Goal: Check status: Check status

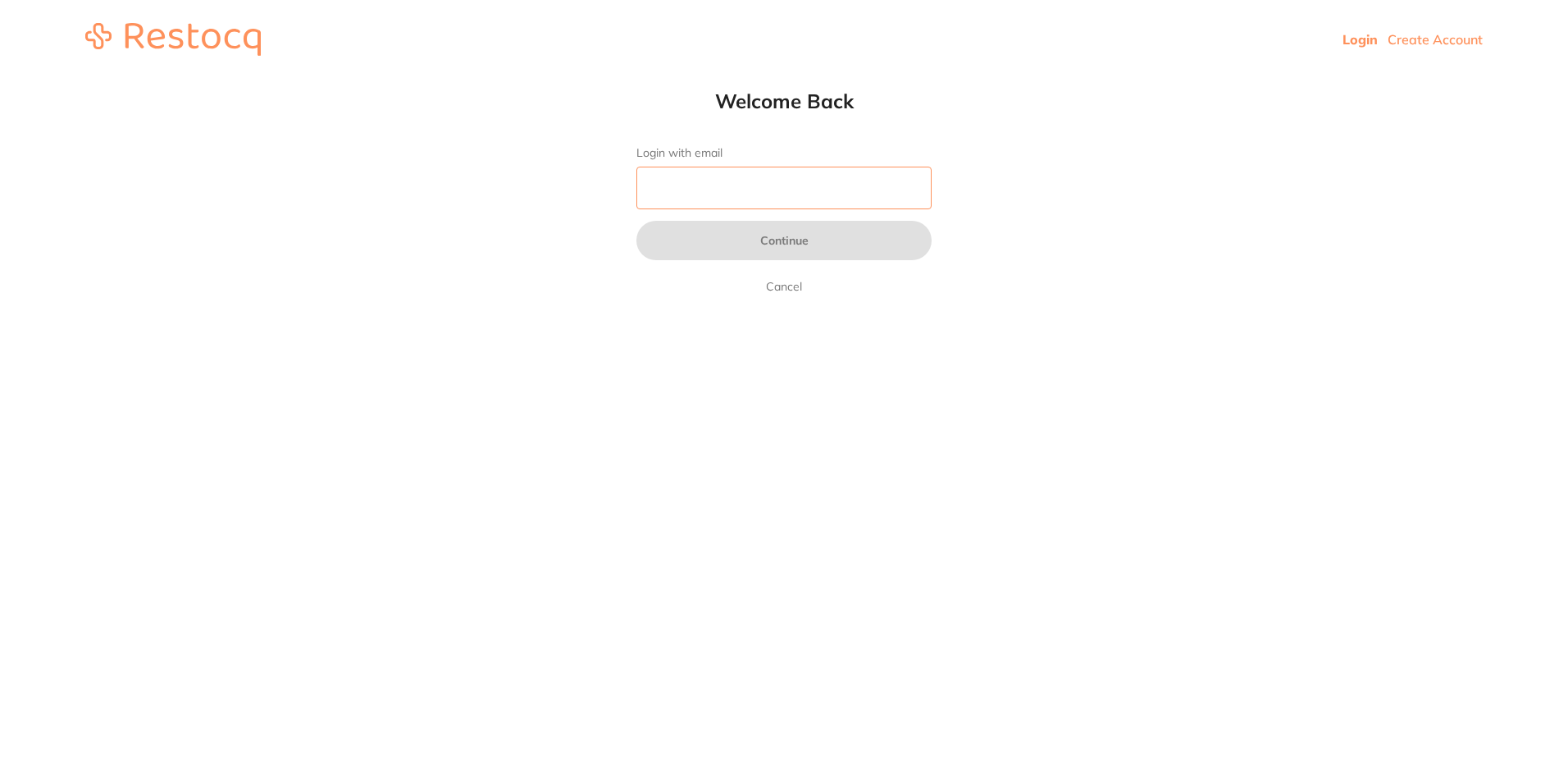
click at [821, 189] on input "Login with email" at bounding box center [784, 187] width 295 height 42
type input "[EMAIL_ADDRESS][DOMAIN_NAME]"
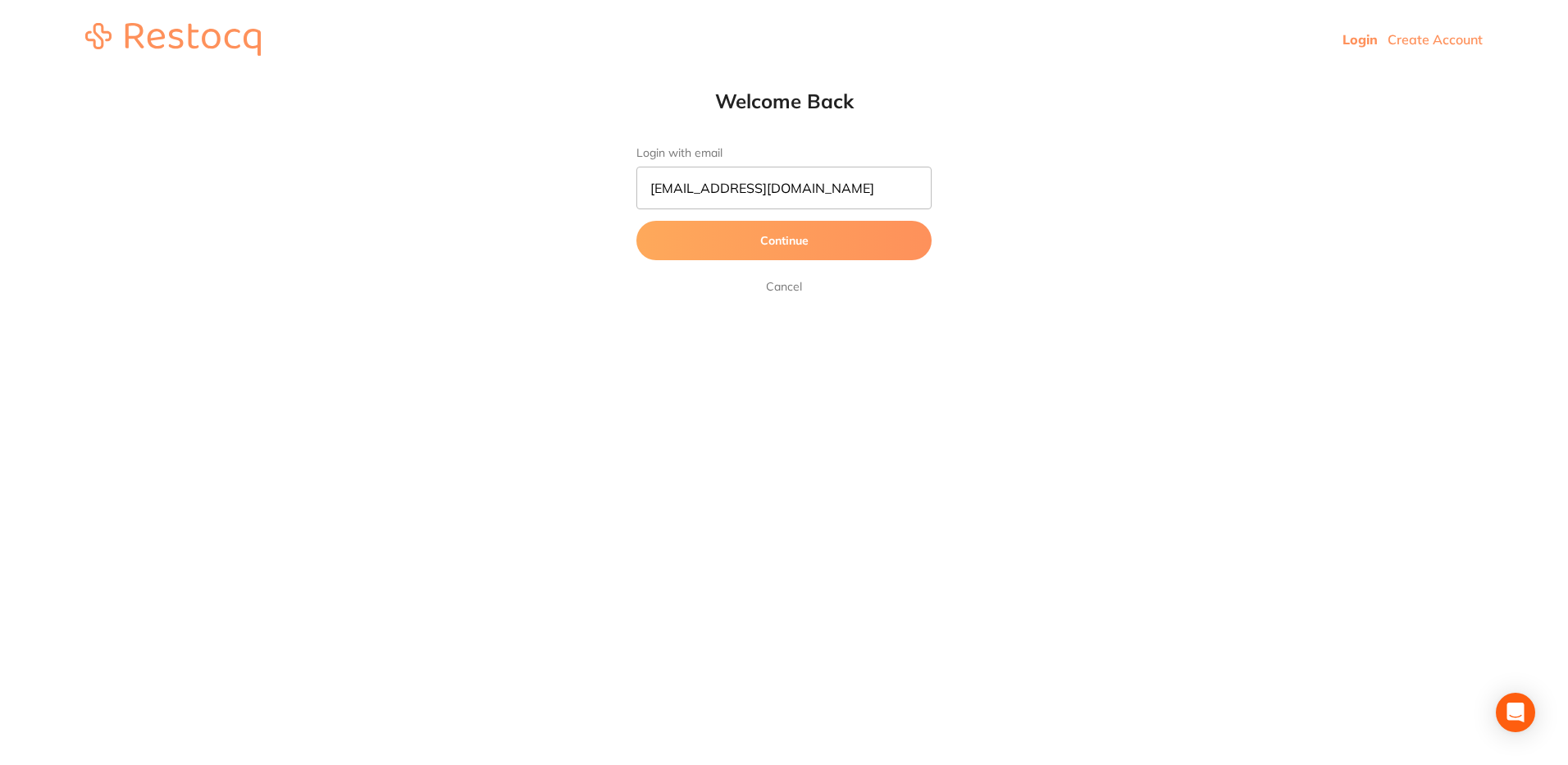
click at [755, 256] on button "Continue" at bounding box center [784, 241] width 295 height 39
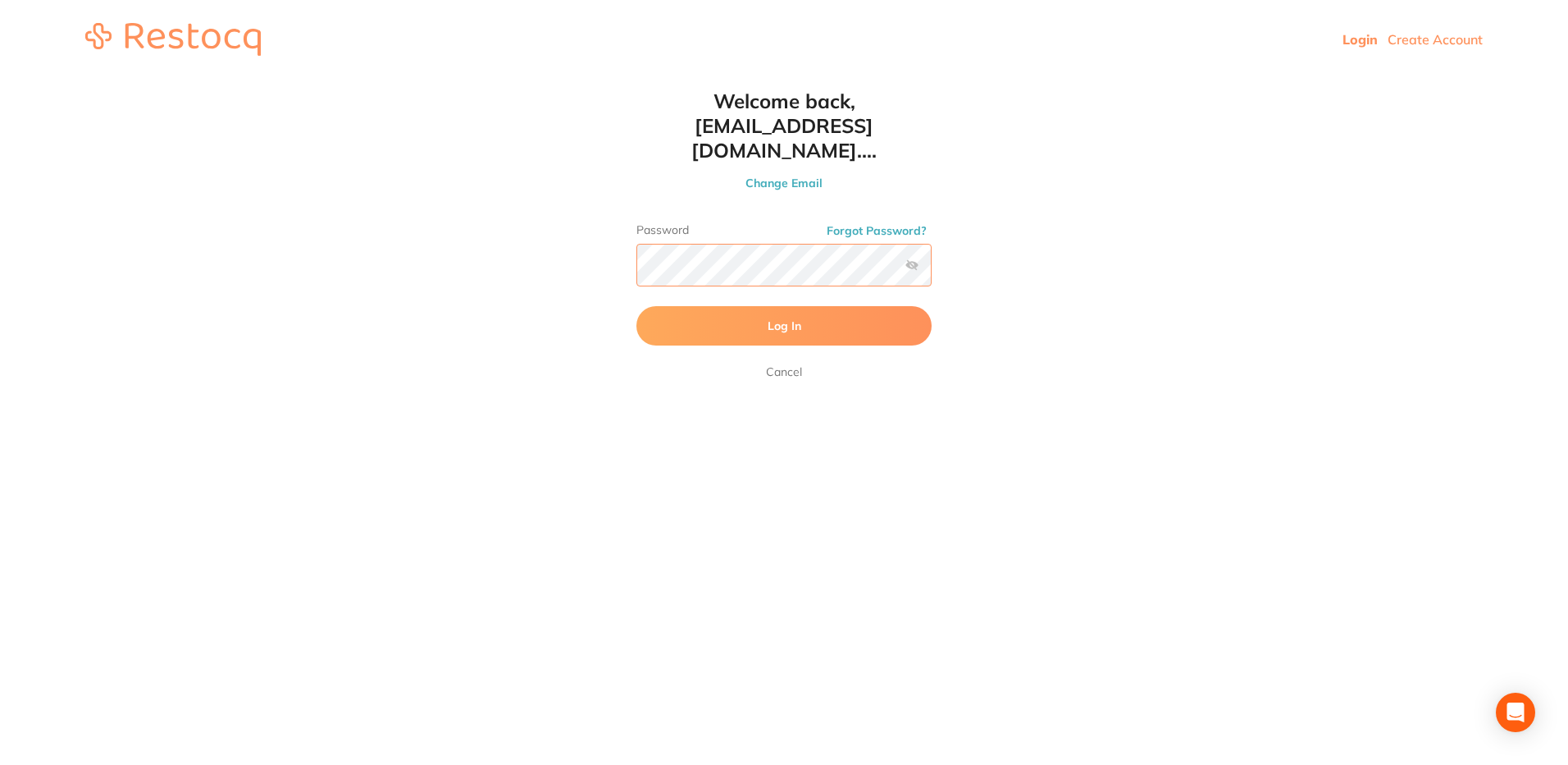
click at [636, 306] on button "Log In" at bounding box center [784, 326] width 295 height 39
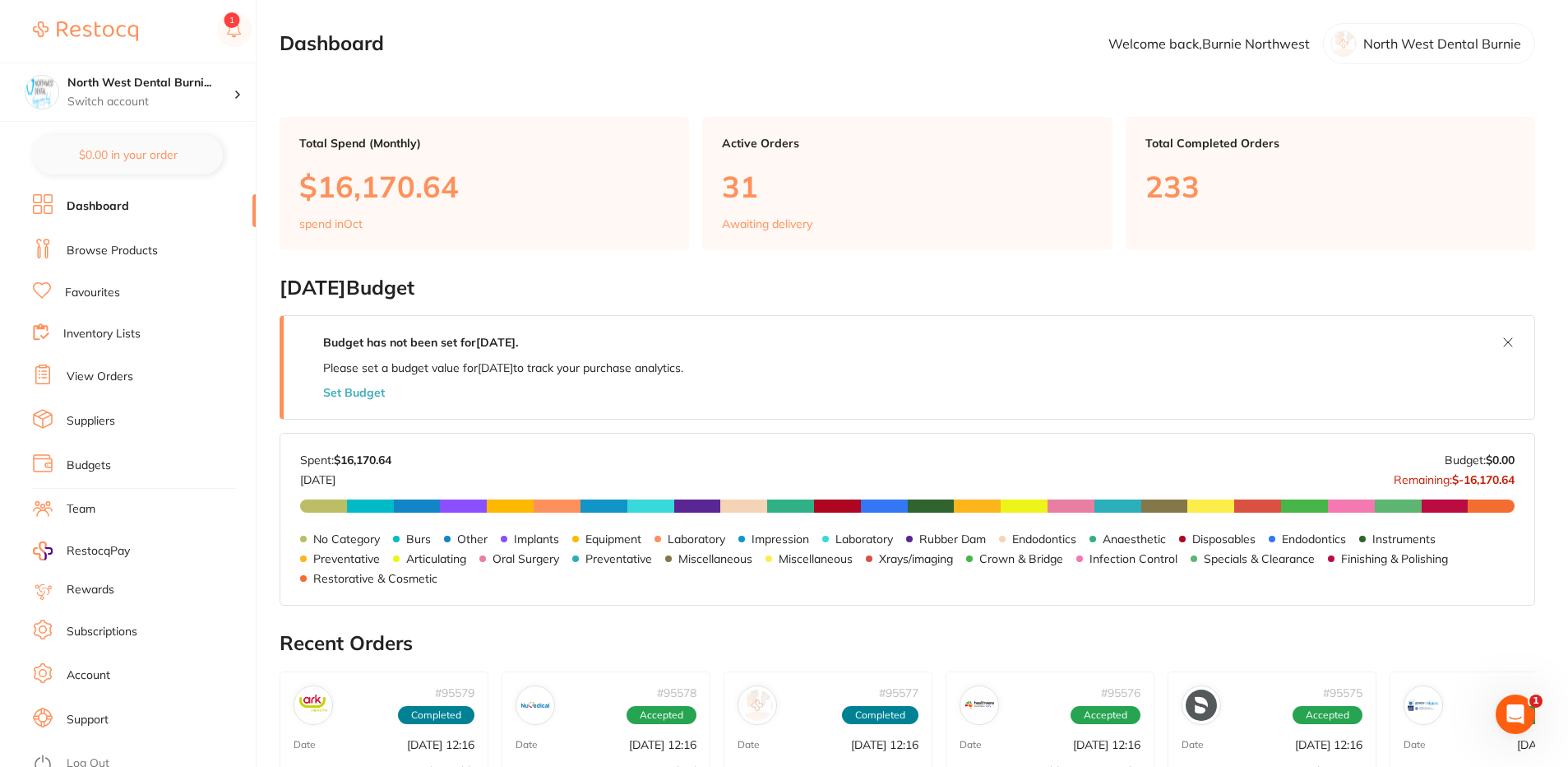
click at [154, 249] on link "Browse Products" at bounding box center [112, 251] width 91 height 16
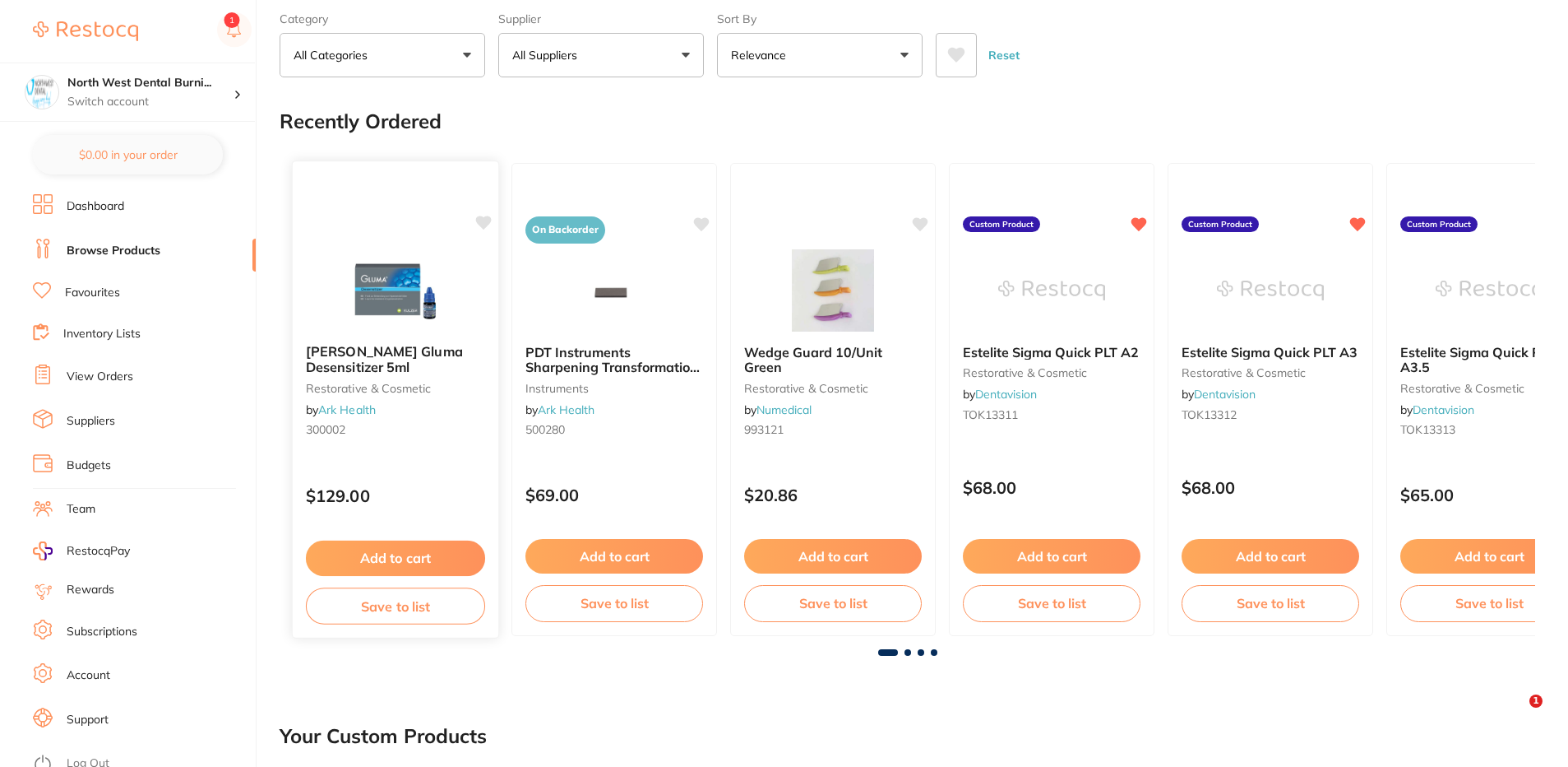
scroll to position [165, 0]
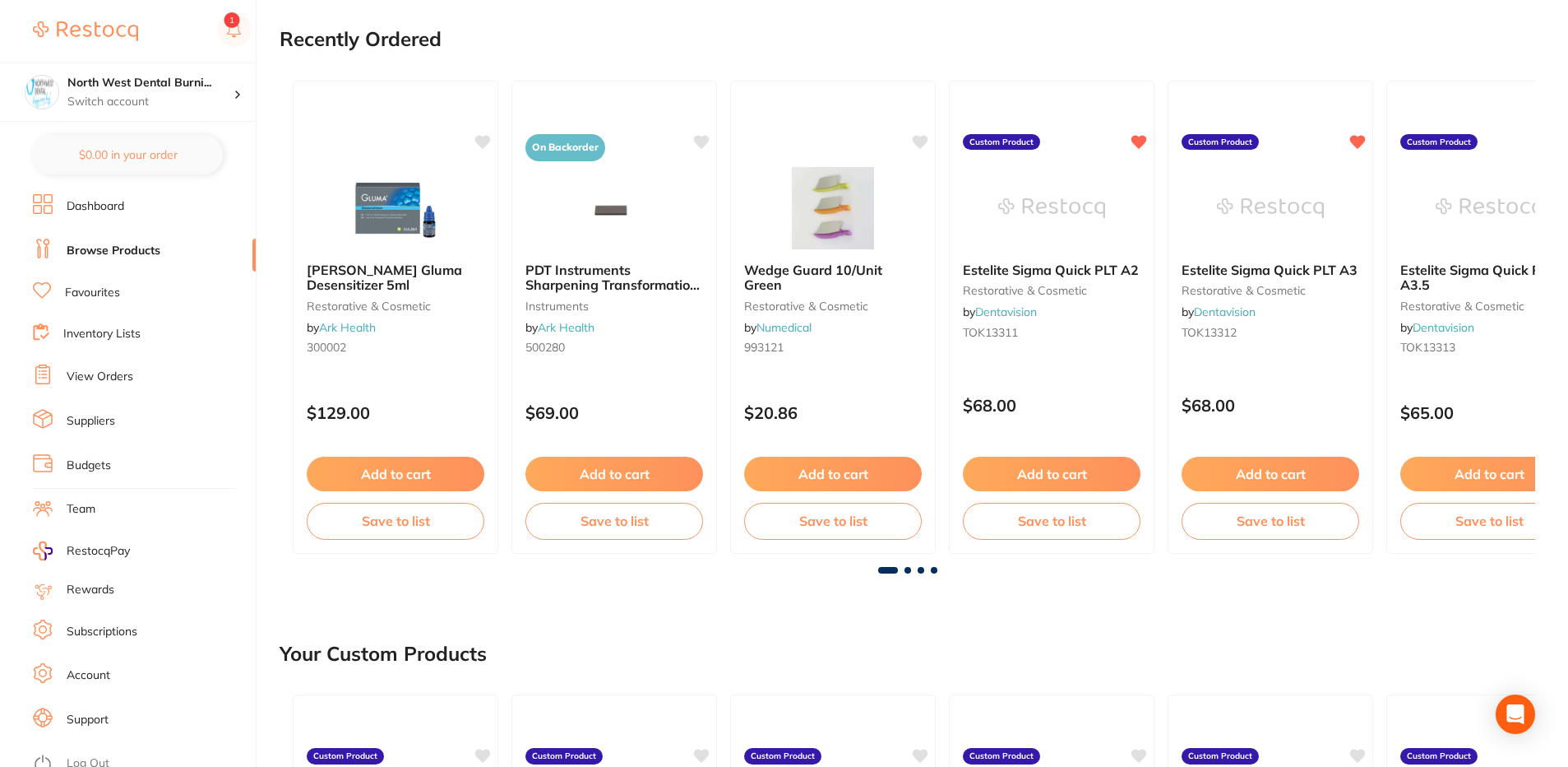
click at [154, 412] on li "Suppliers" at bounding box center [144, 421] width 223 height 24
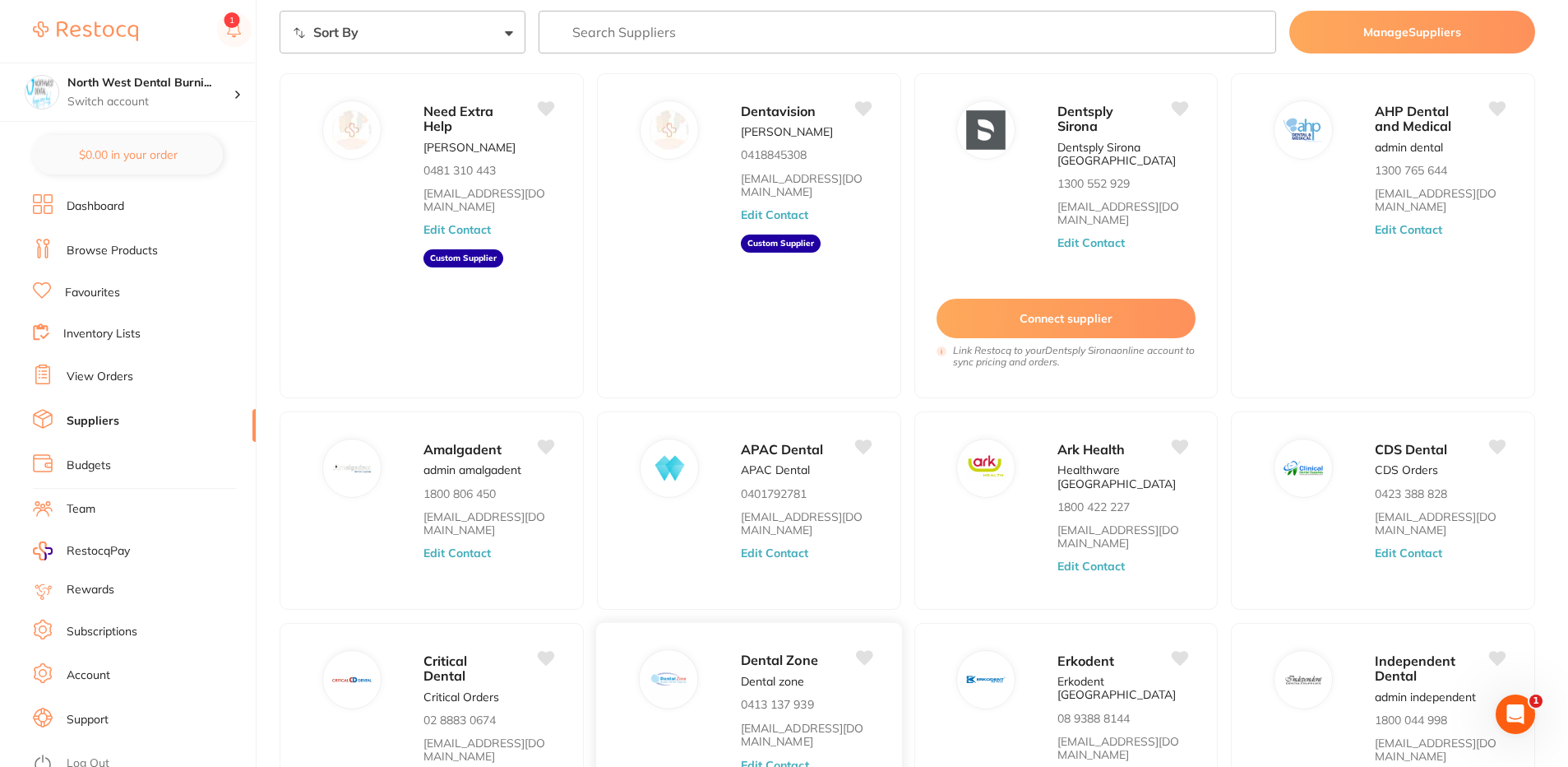
scroll to position [220, 0]
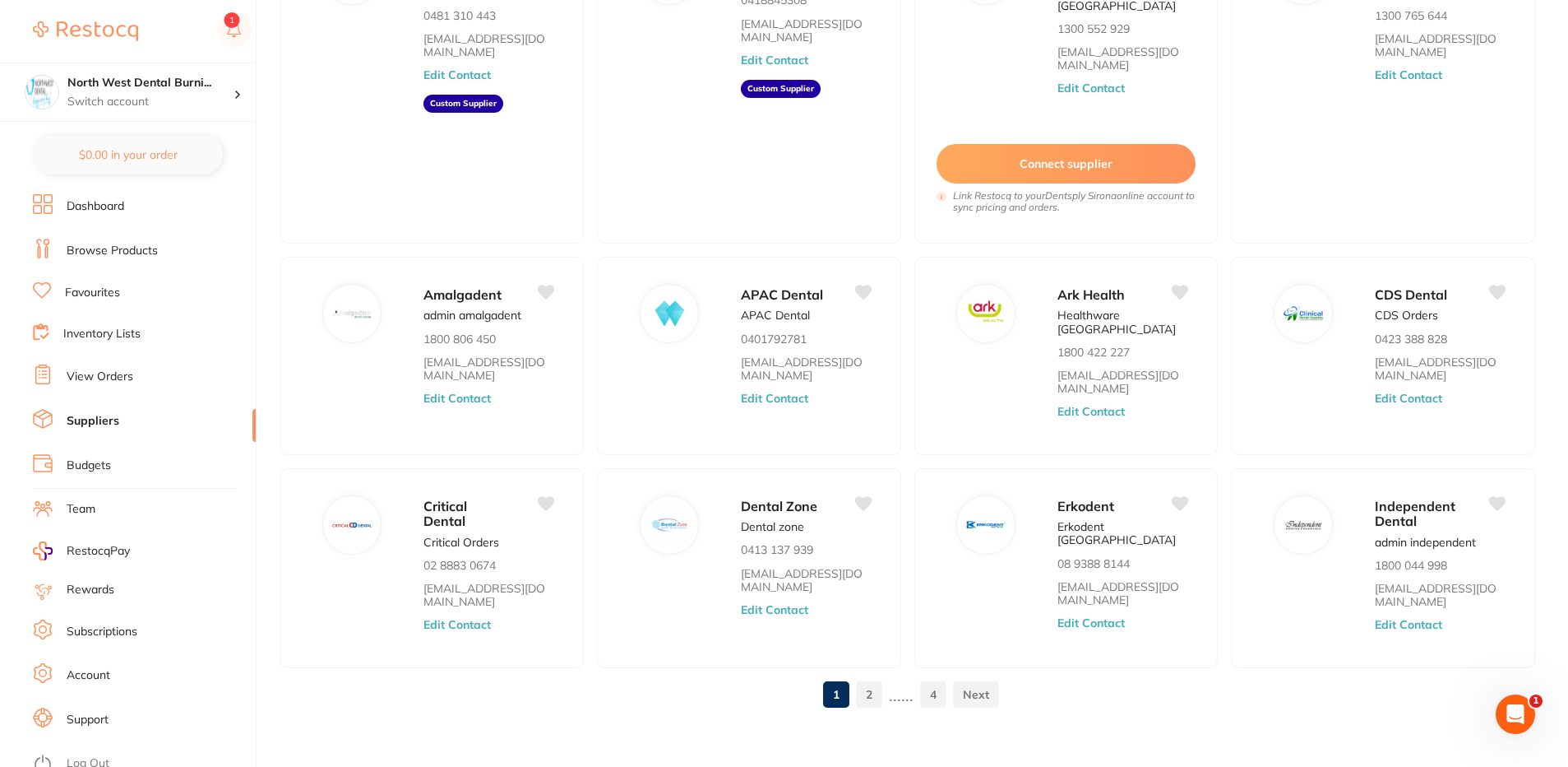
click at [857, 683] on link "2" at bounding box center [869, 694] width 26 height 33
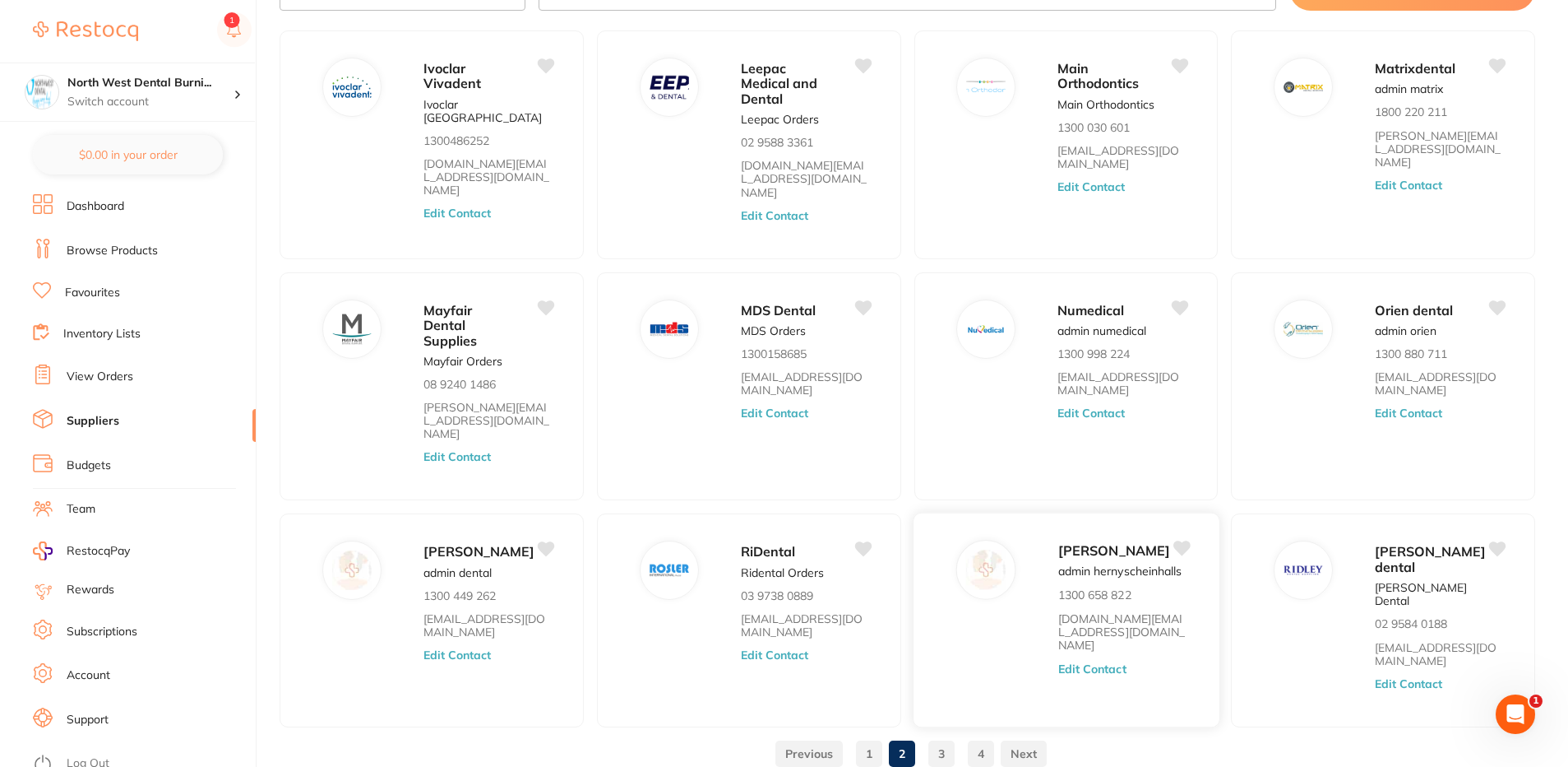
scroll to position [113, 0]
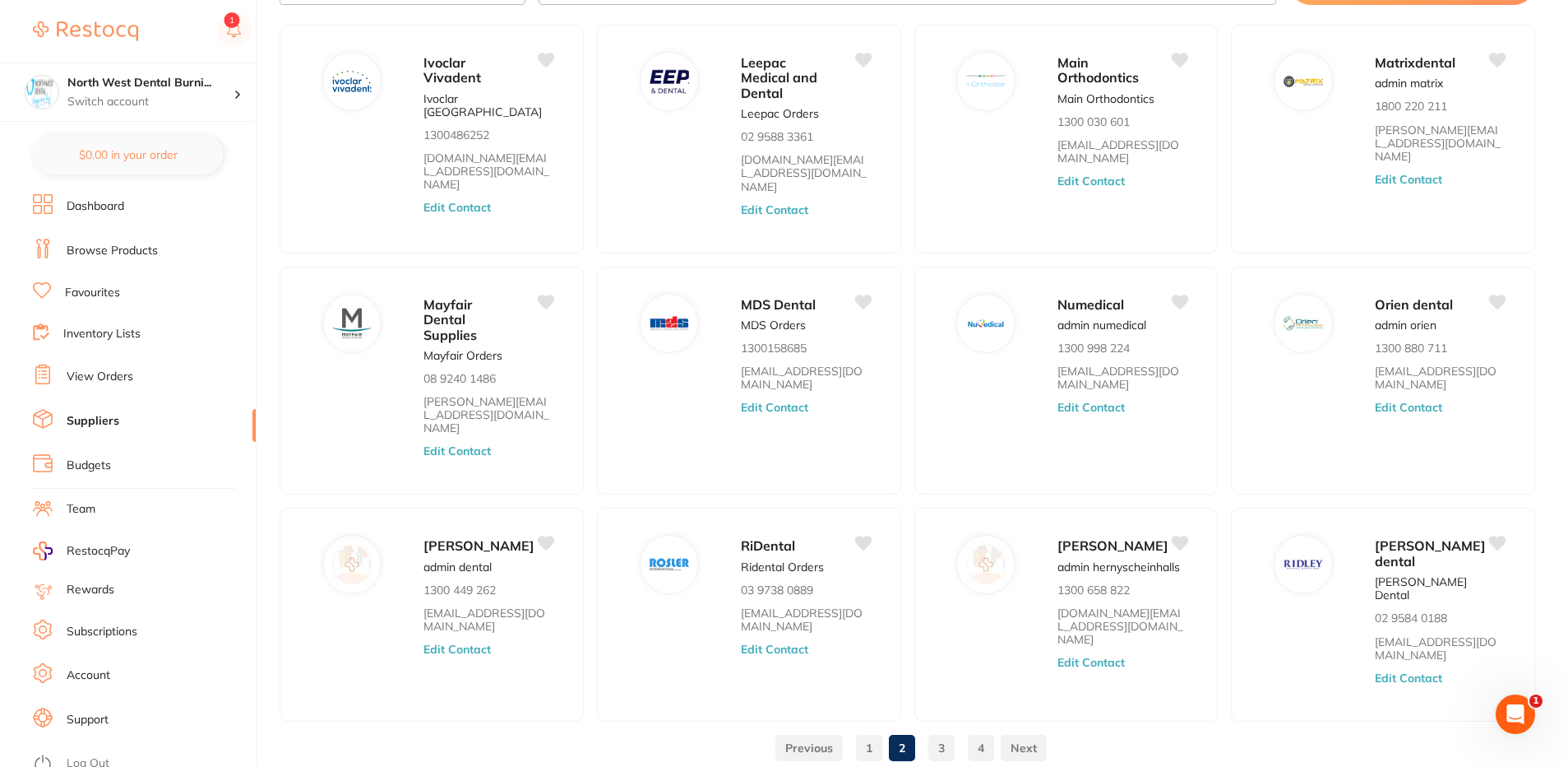
click at [154, 120] on div "North West Dental Burni... Switch account" at bounding box center [127, 91] width 255 height 59
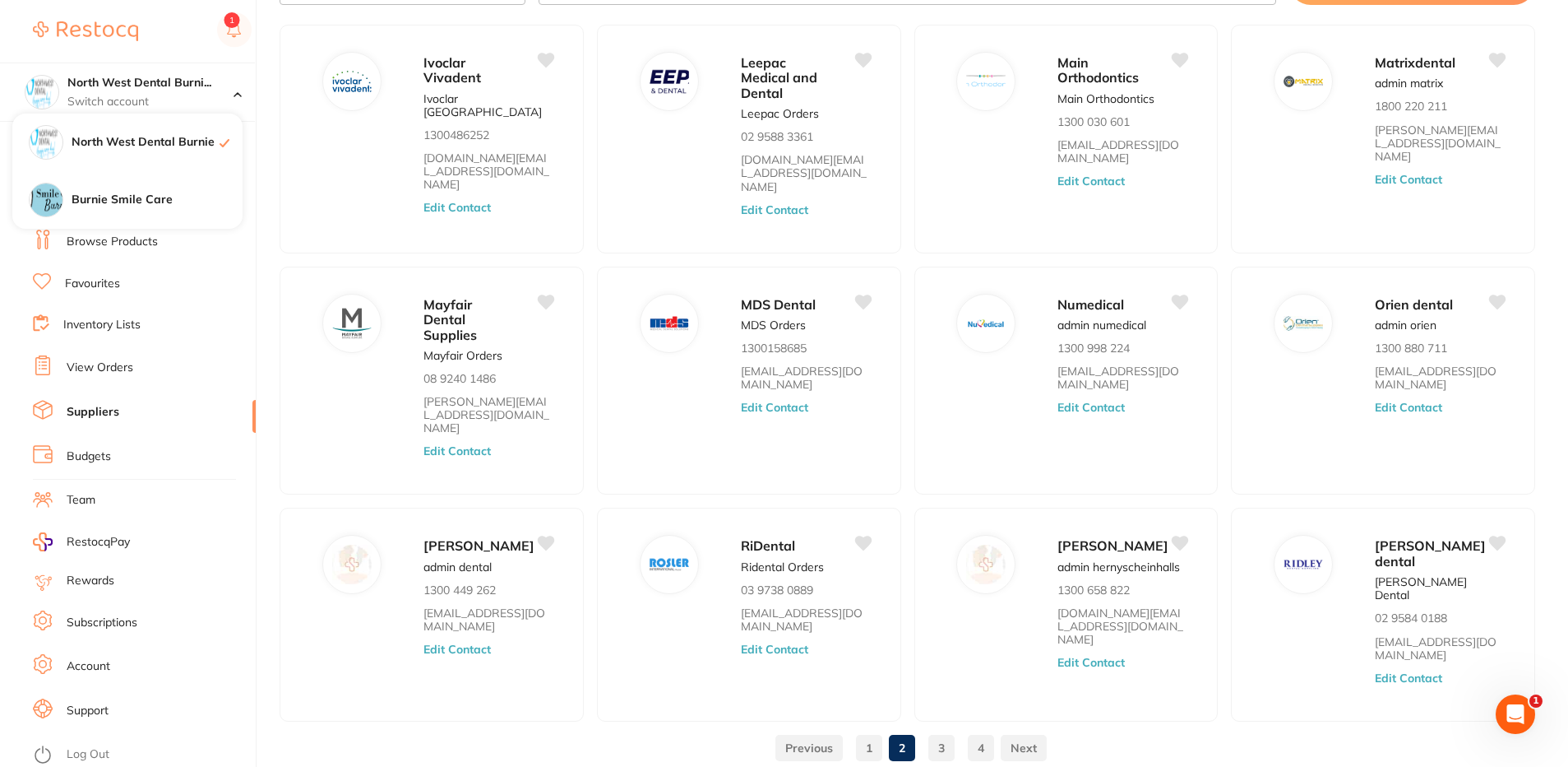
scroll to position [10, 0]
click at [120, 751] on li "Log Out" at bounding box center [141, 753] width 218 height 24
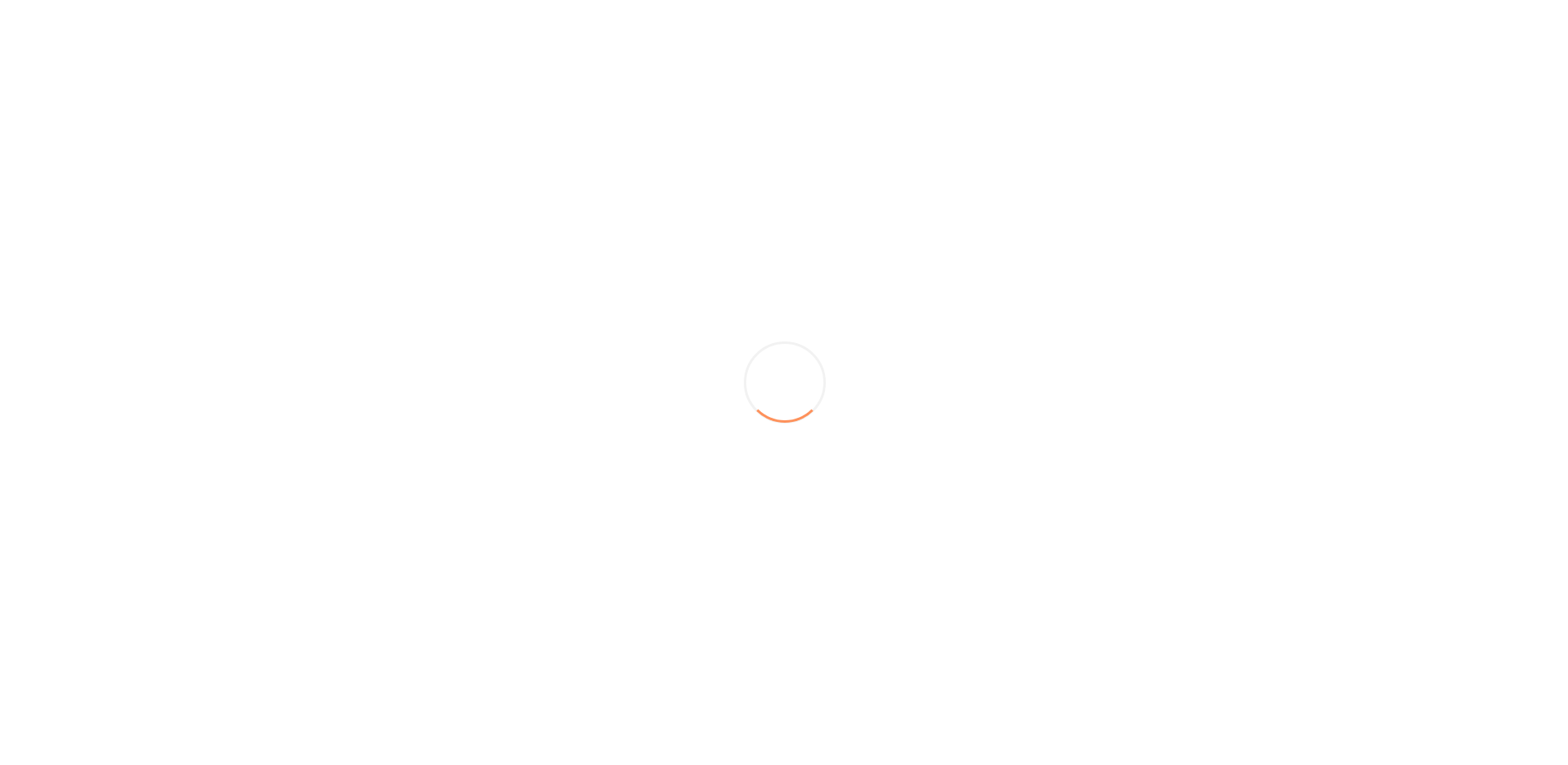
scroll to position [0, 0]
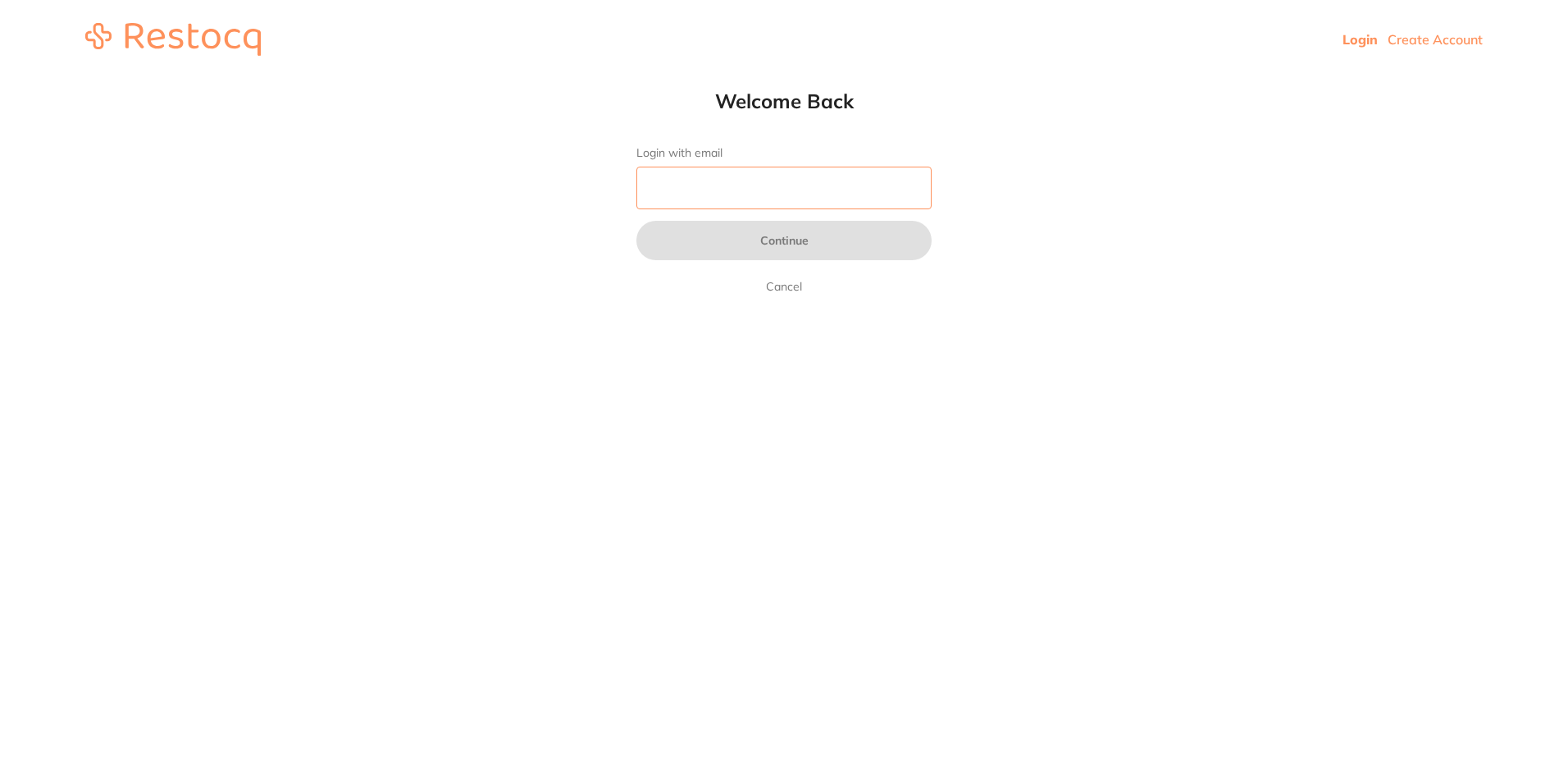
click at [677, 172] on input "Login with email" at bounding box center [784, 187] width 295 height 42
type input "w"
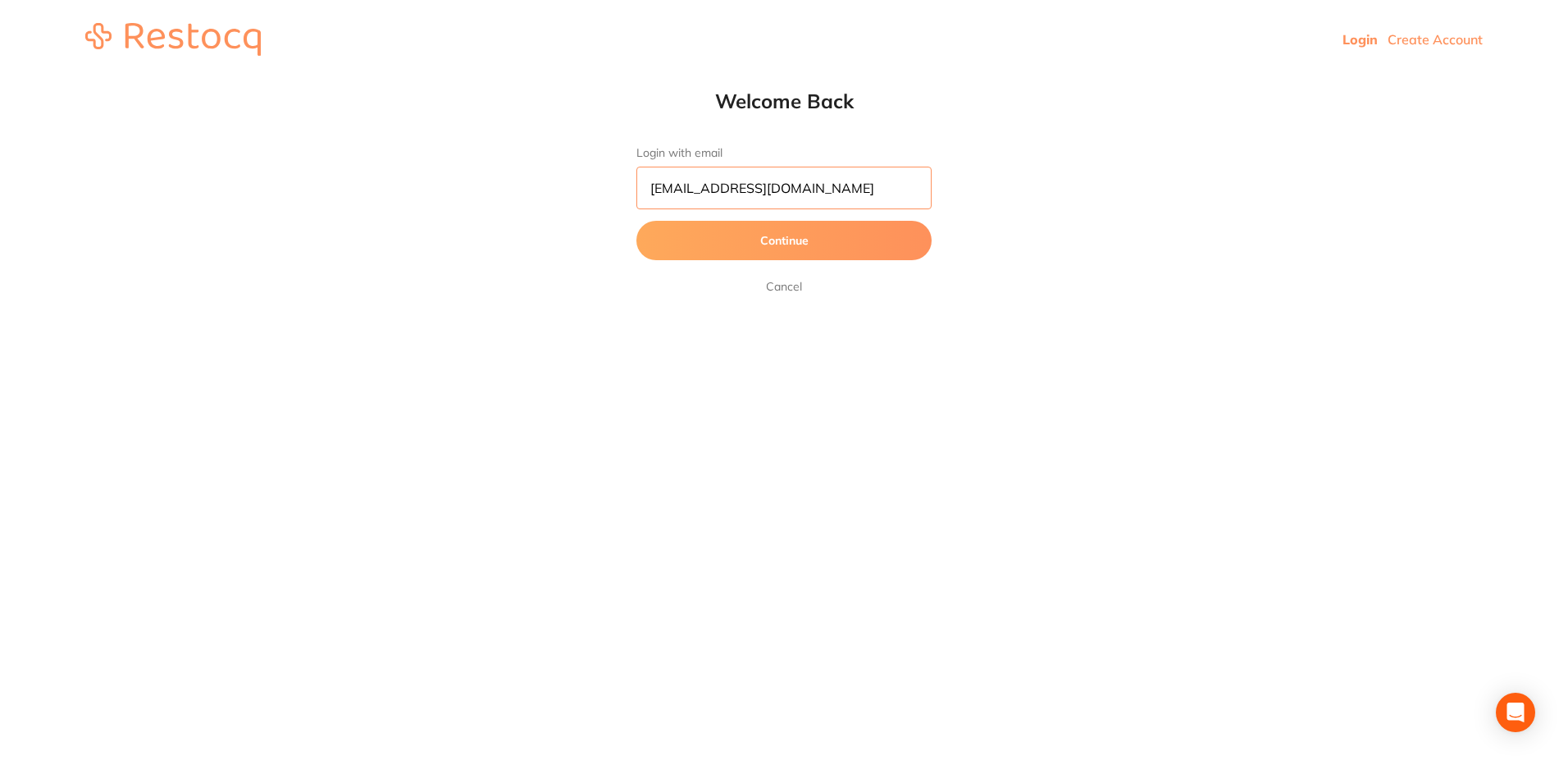
type input "[EMAIL_ADDRESS][DOMAIN_NAME]"
click at [636, 221] on button "Continue" at bounding box center [784, 241] width 295 height 39
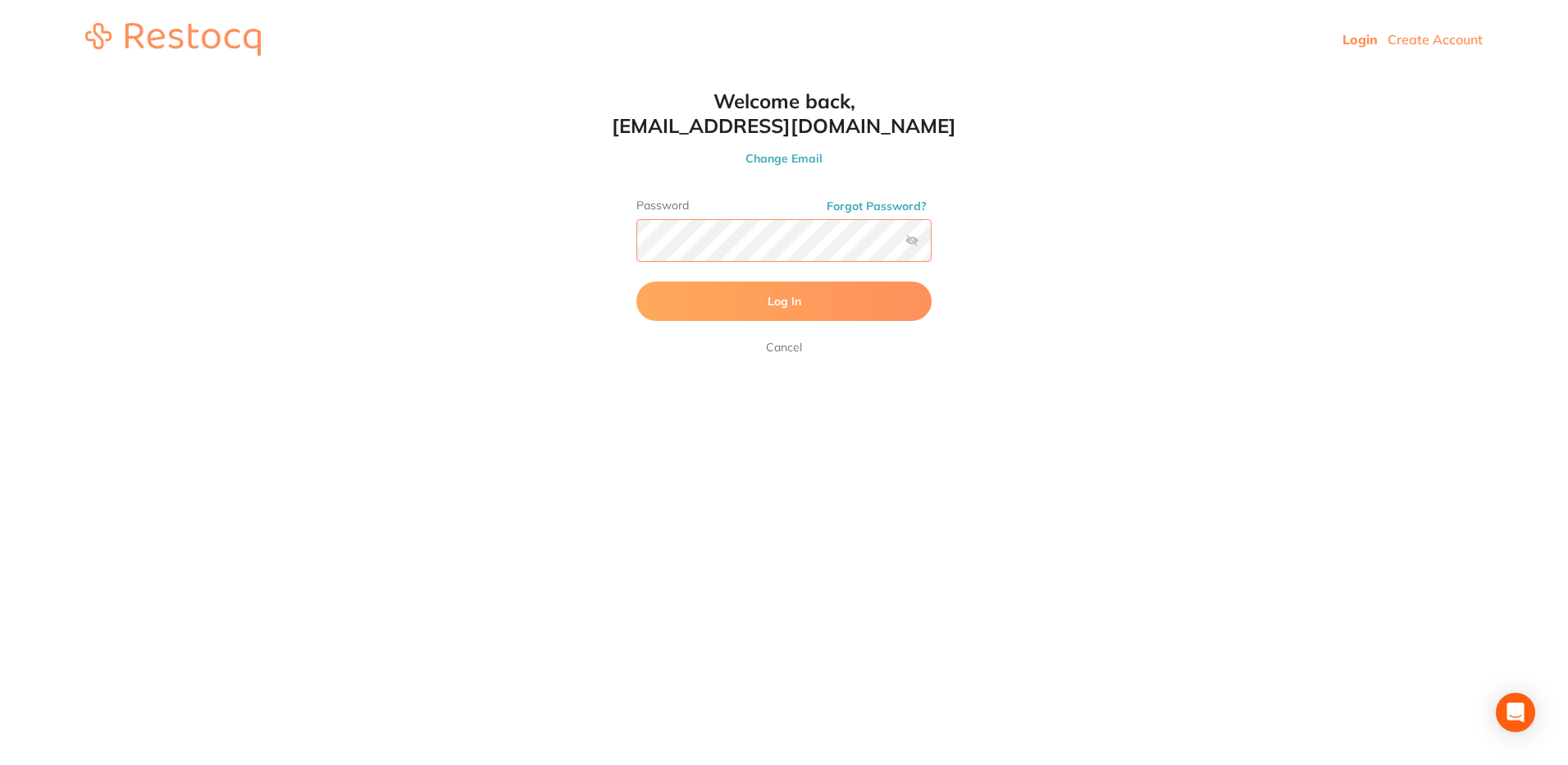
click at [636, 281] on button "Log In" at bounding box center [784, 301] width 295 height 39
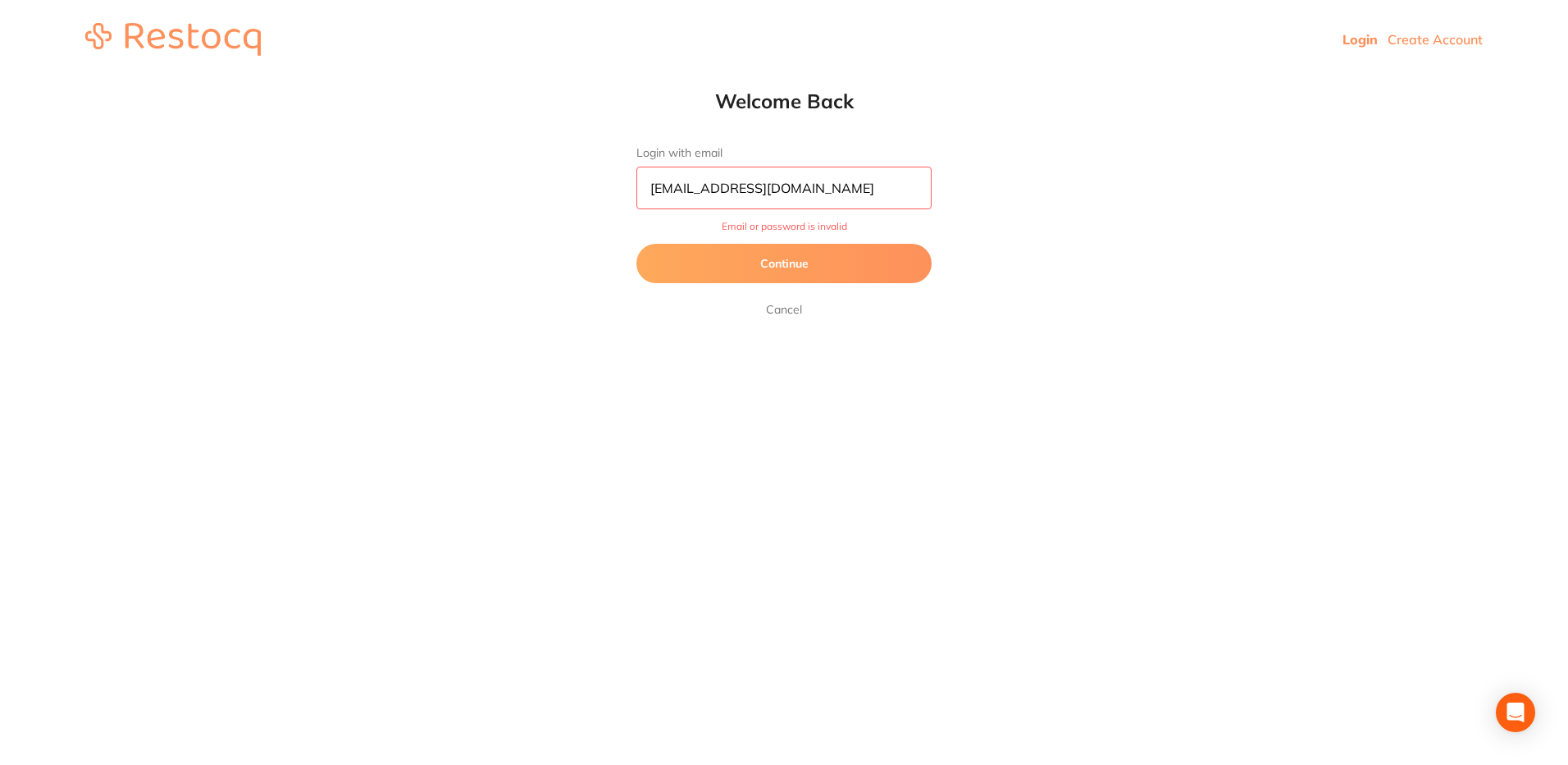
click at [804, 257] on button "Continue" at bounding box center [784, 263] width 295 height 39
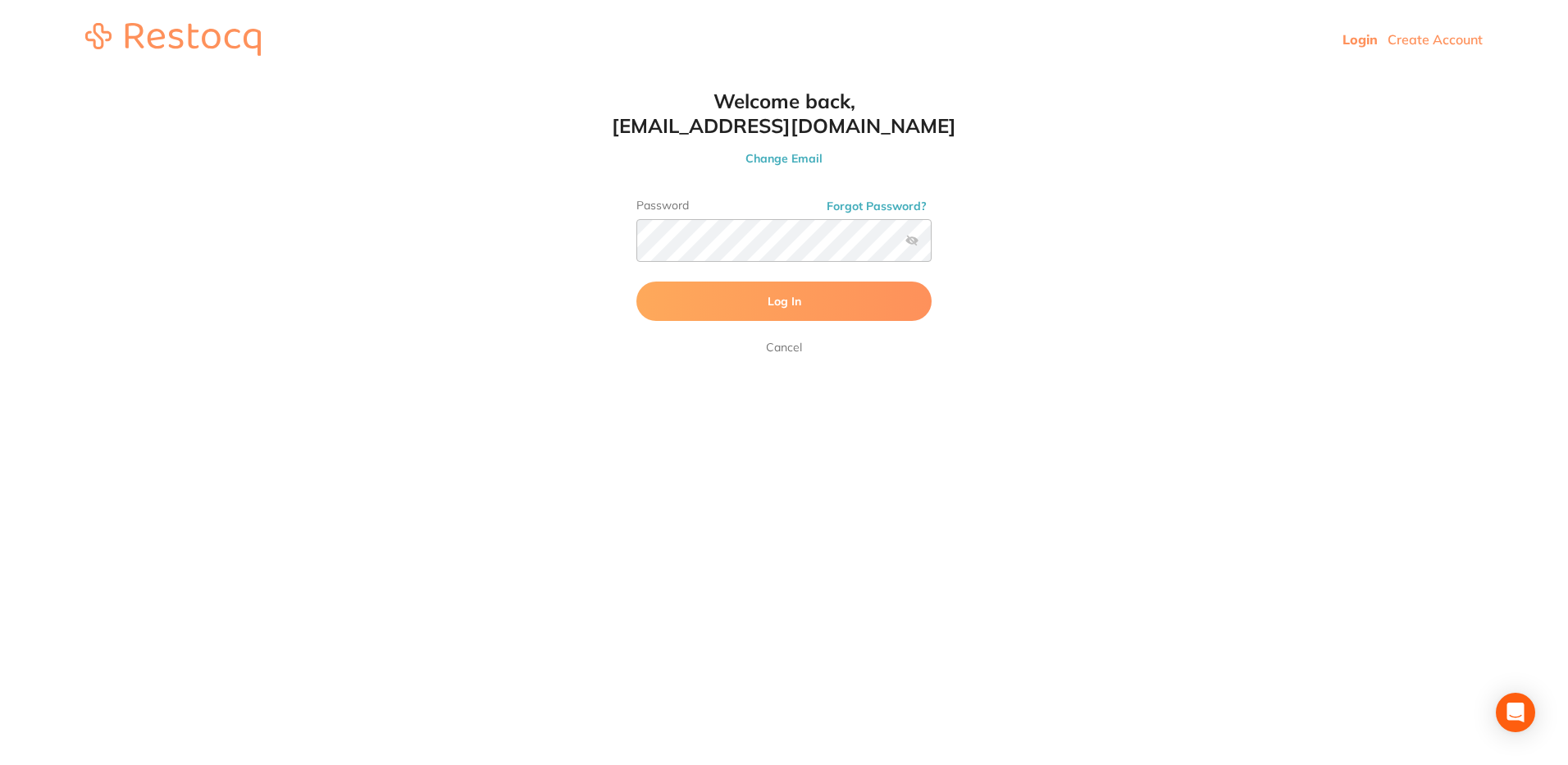
click at [911, 241] on label at bounding box center [912, 241] width 13 height 13
click at [932, 245] on input "checkbox" at bounding box center [932, 245] width 0 height 0
click at [636, 281] on button "Log In" at bounding box center [784, 301] width 295 height 39
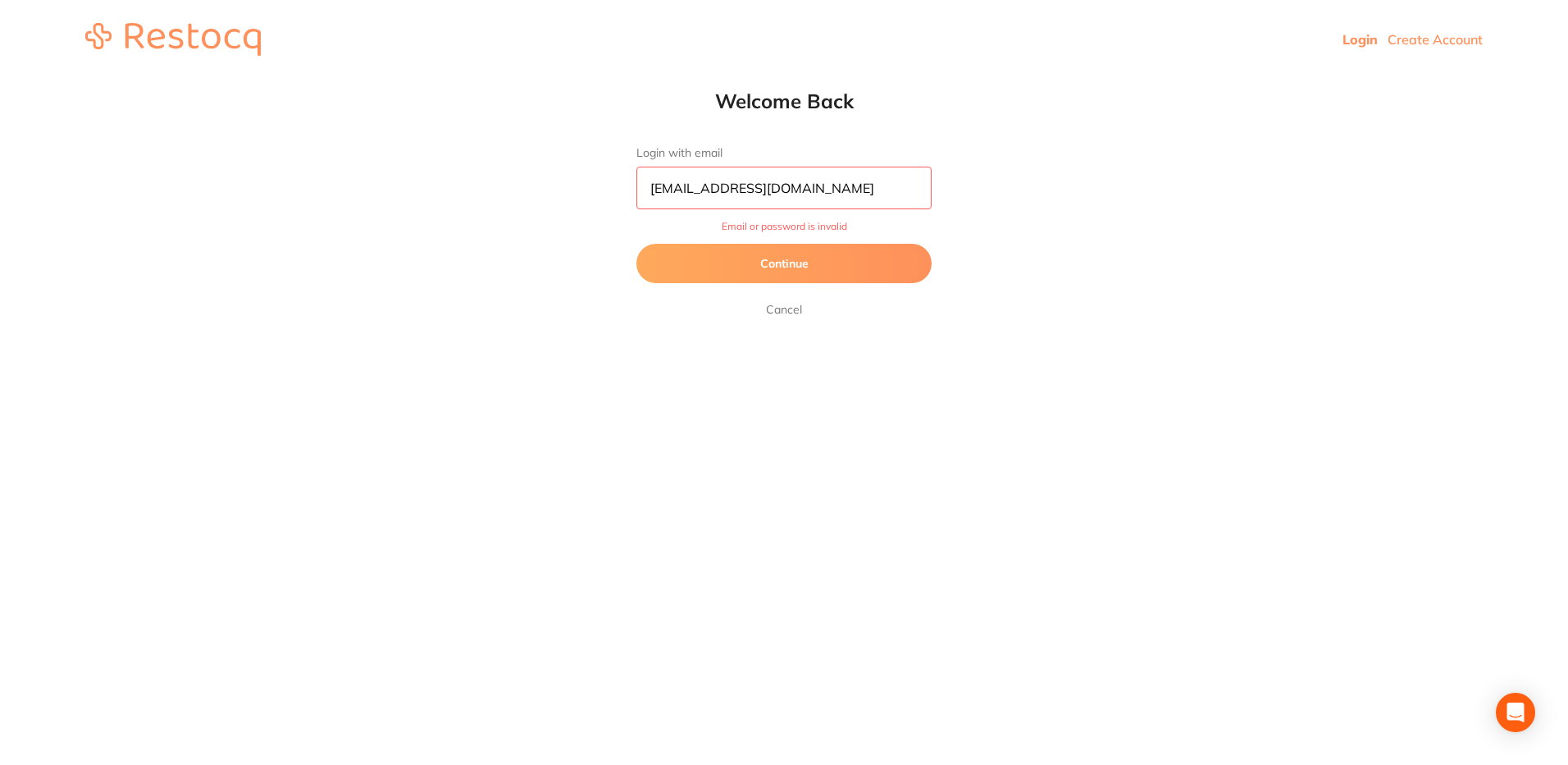
drag, startPoint x: 862, startPoint y: 185, endPoint x: 442, endPoint y: 153, distance: 421.2
click at [442, 79] on html "Login Create Account Welcome Back Login with email [PERSON_NAME][EMAIL_ADDRESS]…" at bounding box center [784, 39] width 1568 height 79
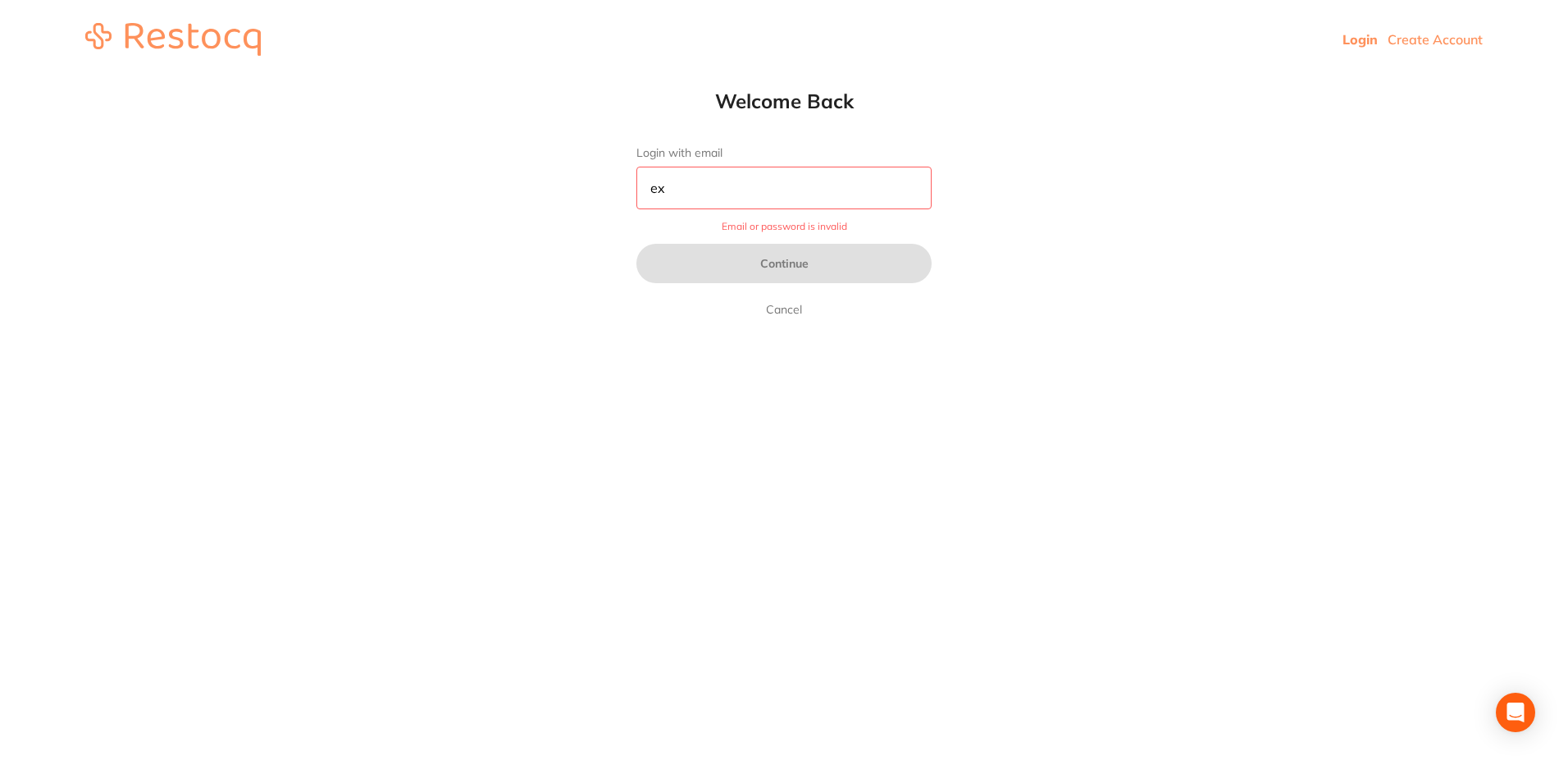
type input "e"
type input "[EMAIL_ADDRESS][DOMAIN_NAME]"
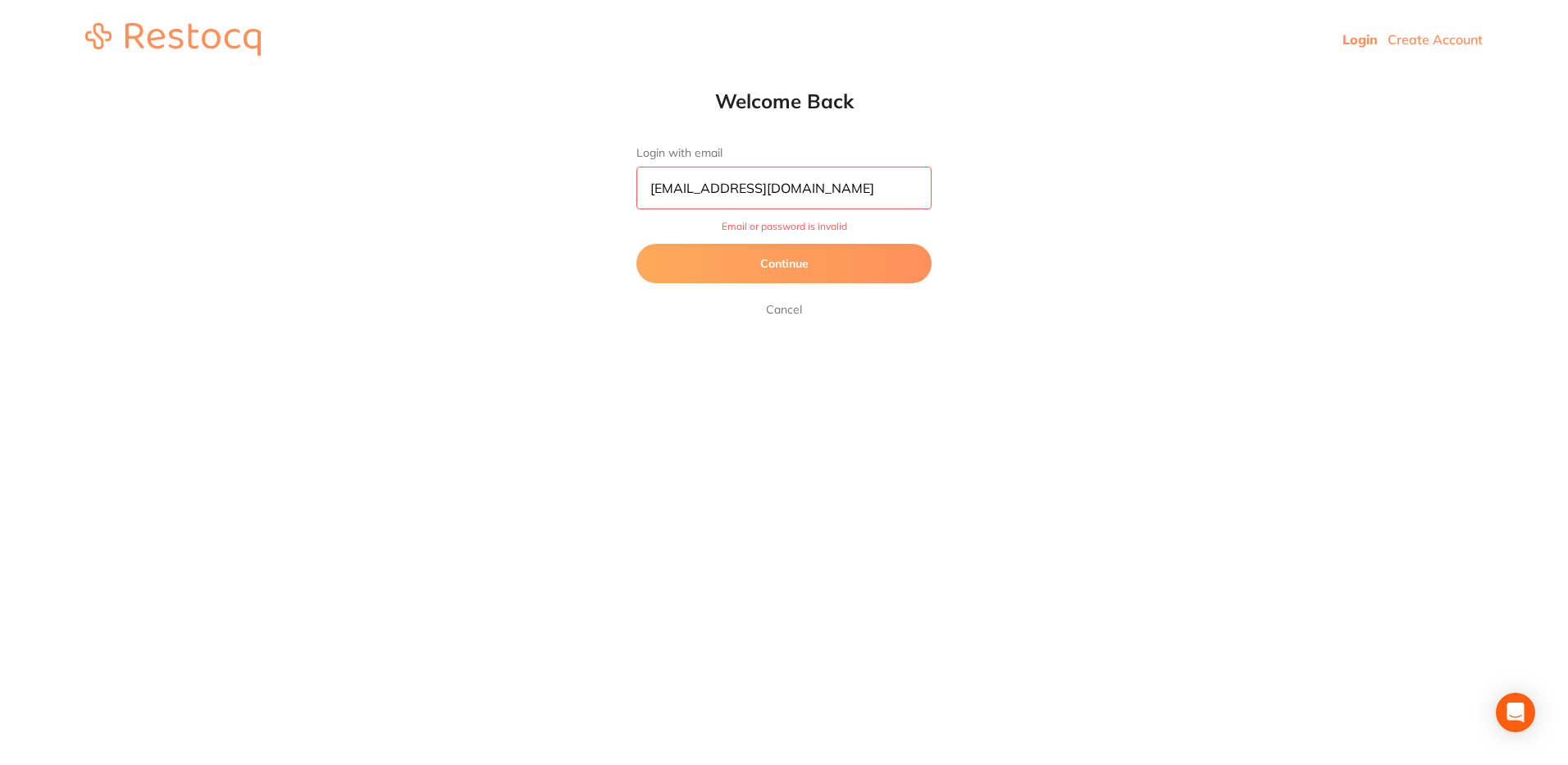
click at [732, 258] on button "Continue" at bounding box center [784, 263] width 295 height 39
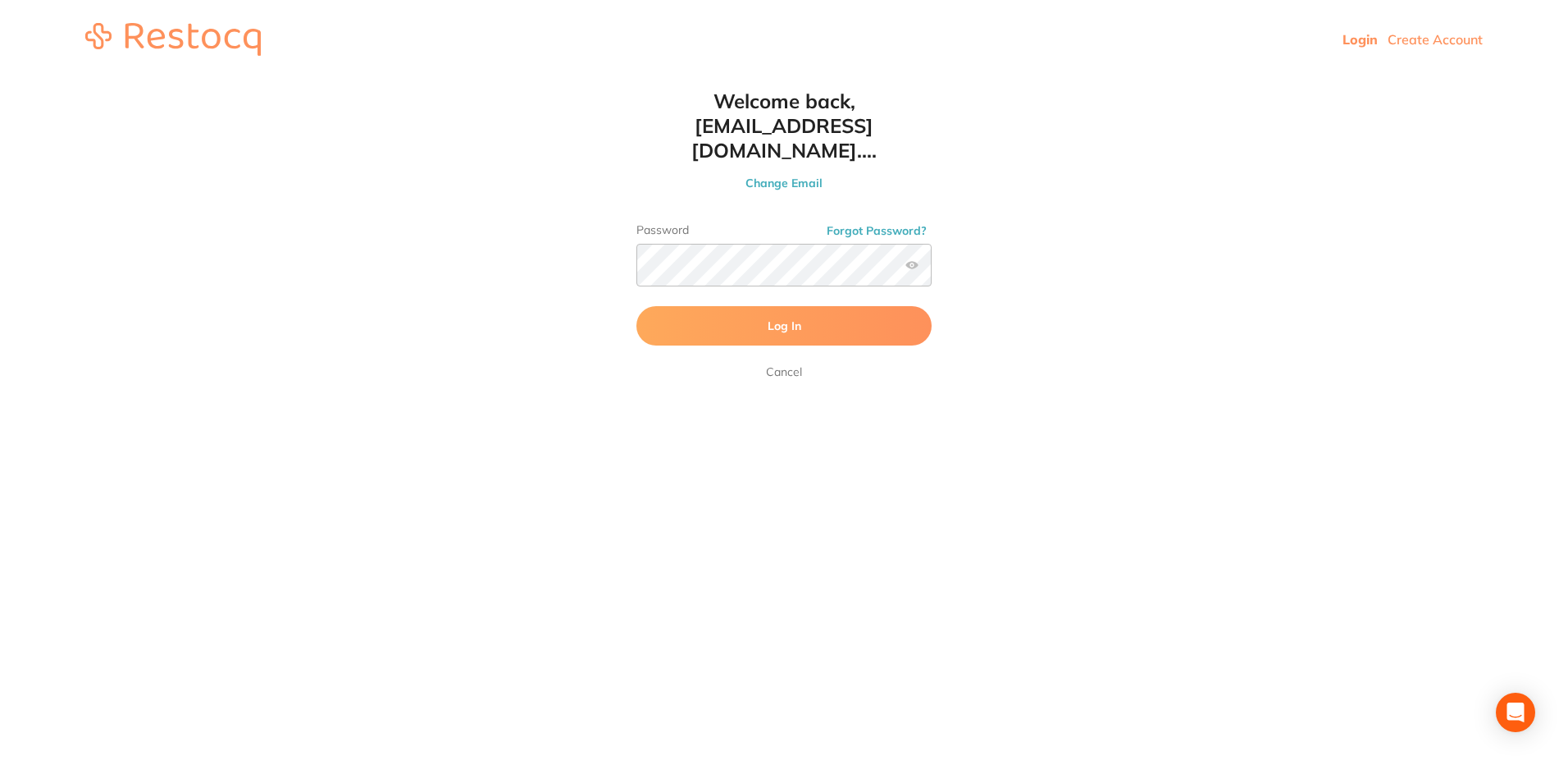
click at [839, 306] on button "Log In" at bounding box center [784, 326] width 295 height 39
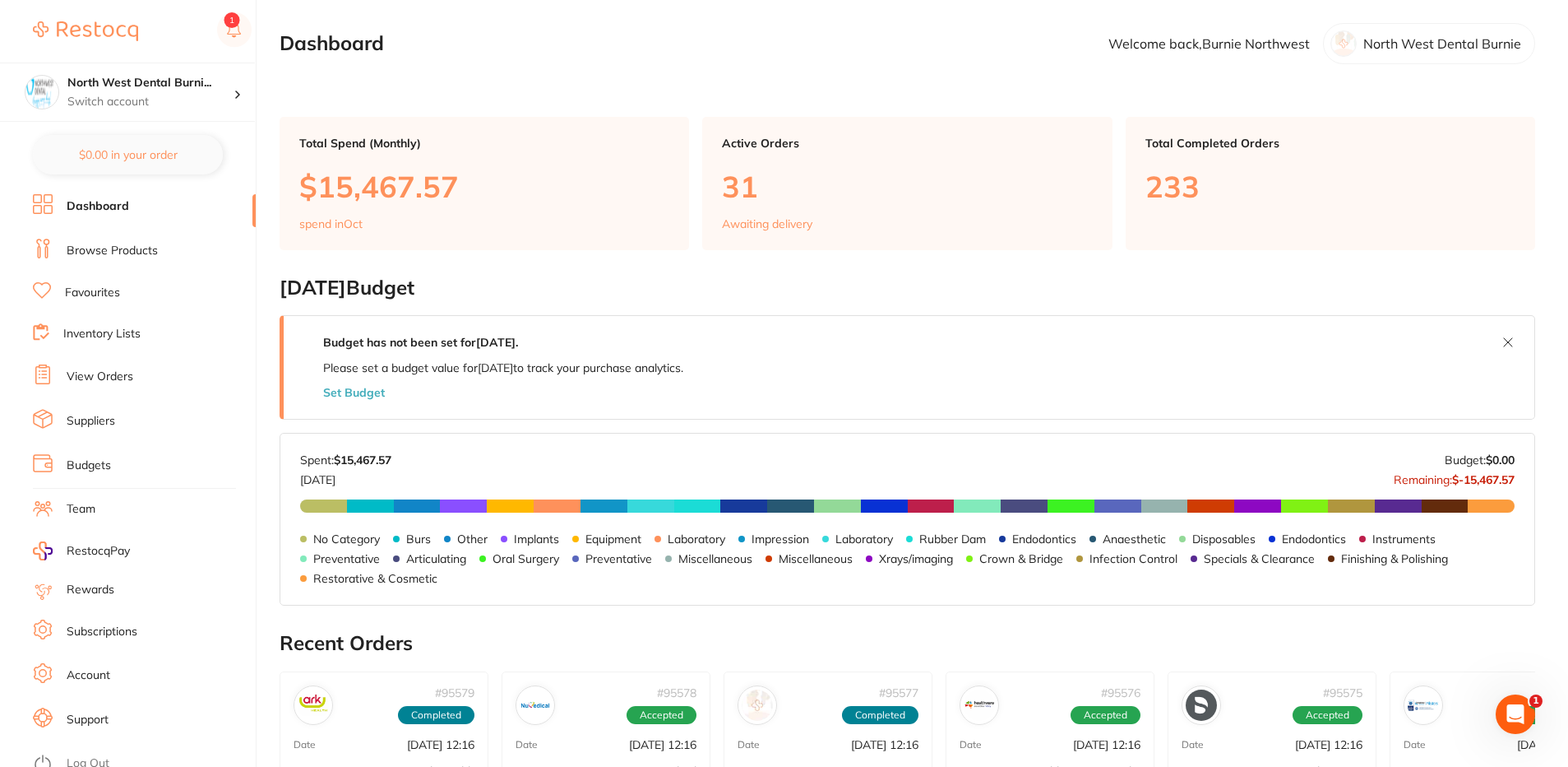
drag, startPoint x: 137, startPoint y: 364, endPoint x: 139, endPoint y: 379, distance: 15.1
click at [139, 379] on li "View Orders" at bounding box center [144, 377] width 223 height 24
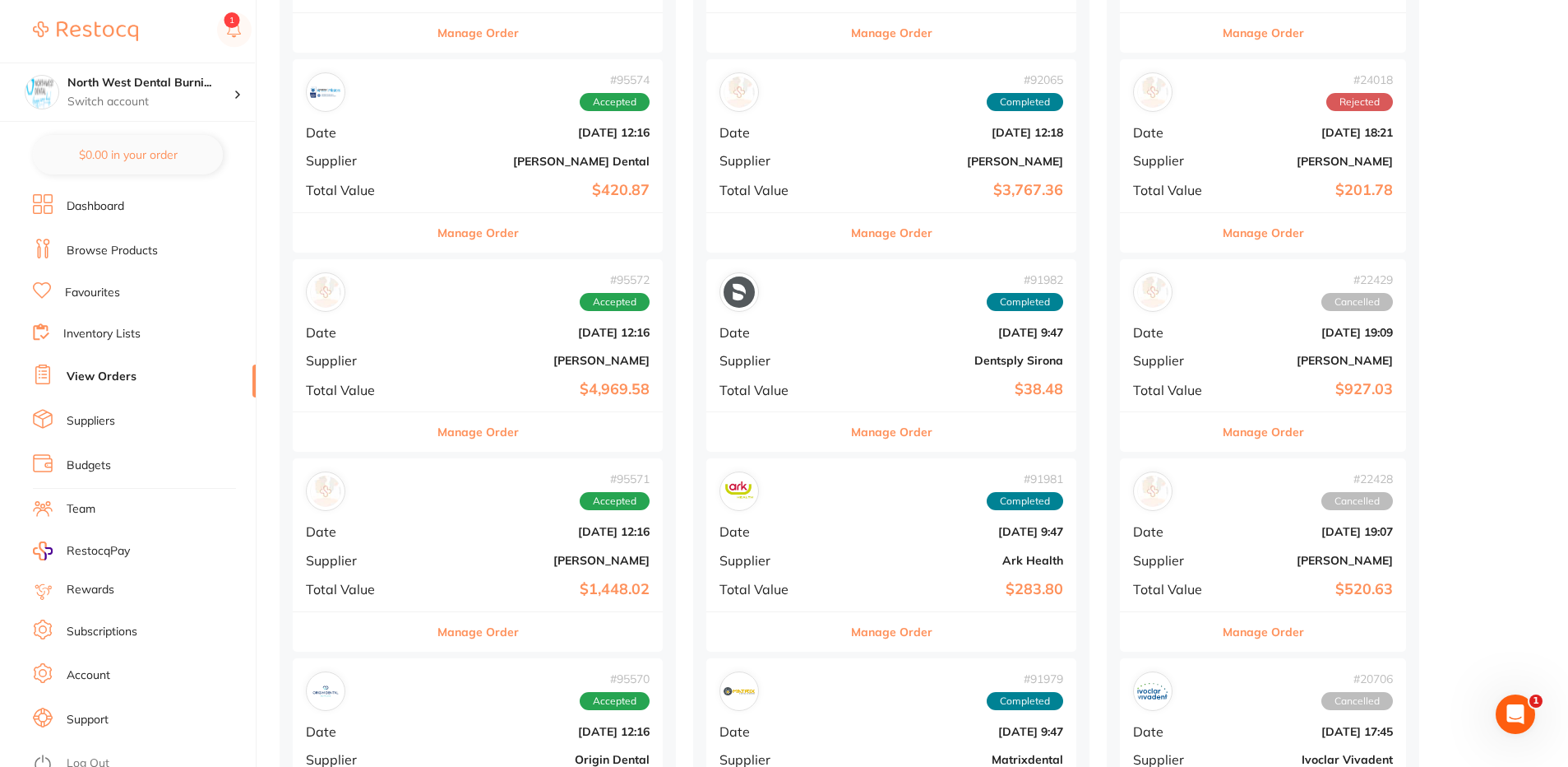
scroll to position [823, 0]
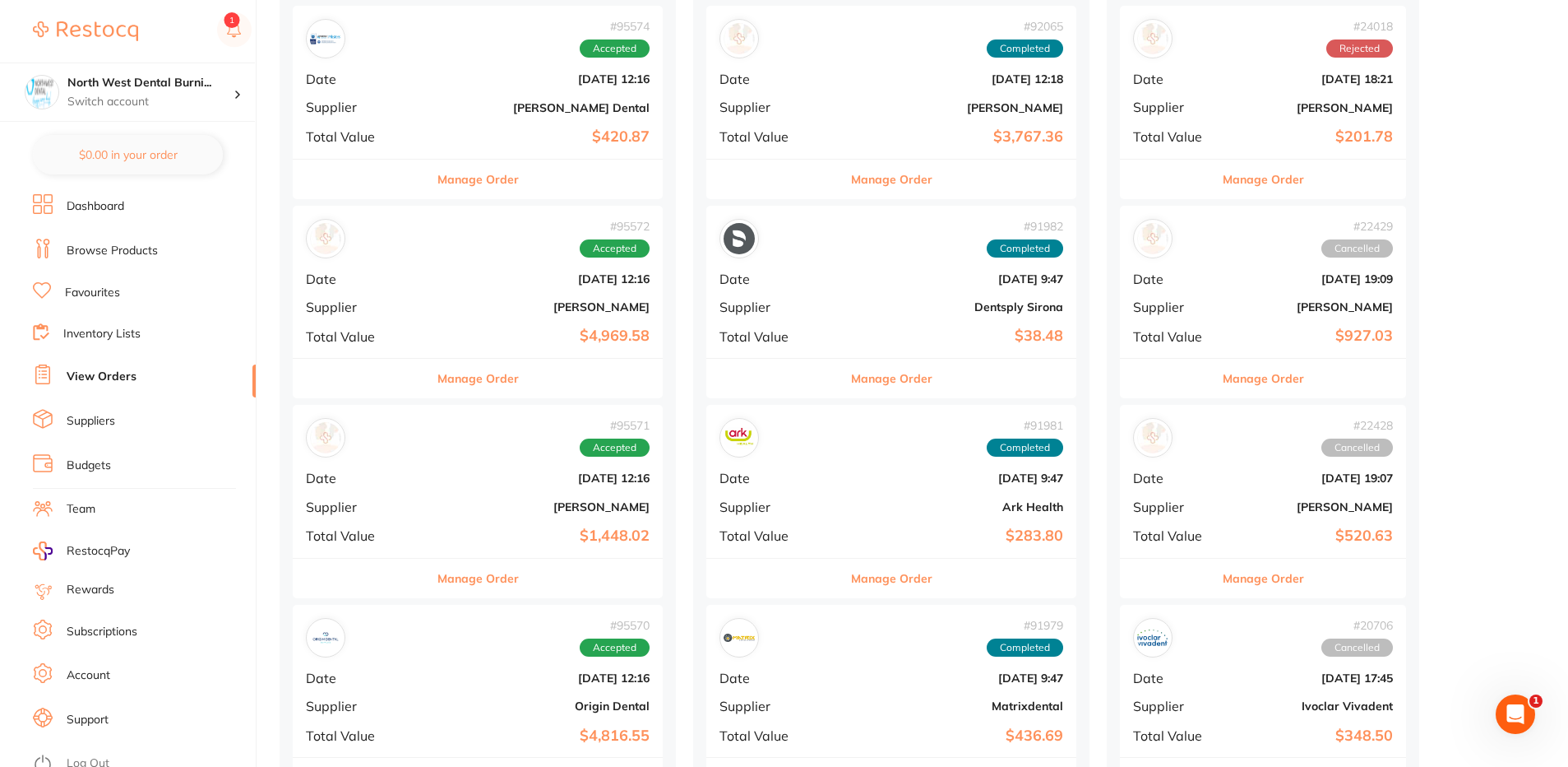
click at [444, 315] on div "# 95572 Accepted Date [DATE] 12:16 Supplier [PERSON_NAME] Total Value $4,969.58" at bounding box center [477, 282] width 370 height 153
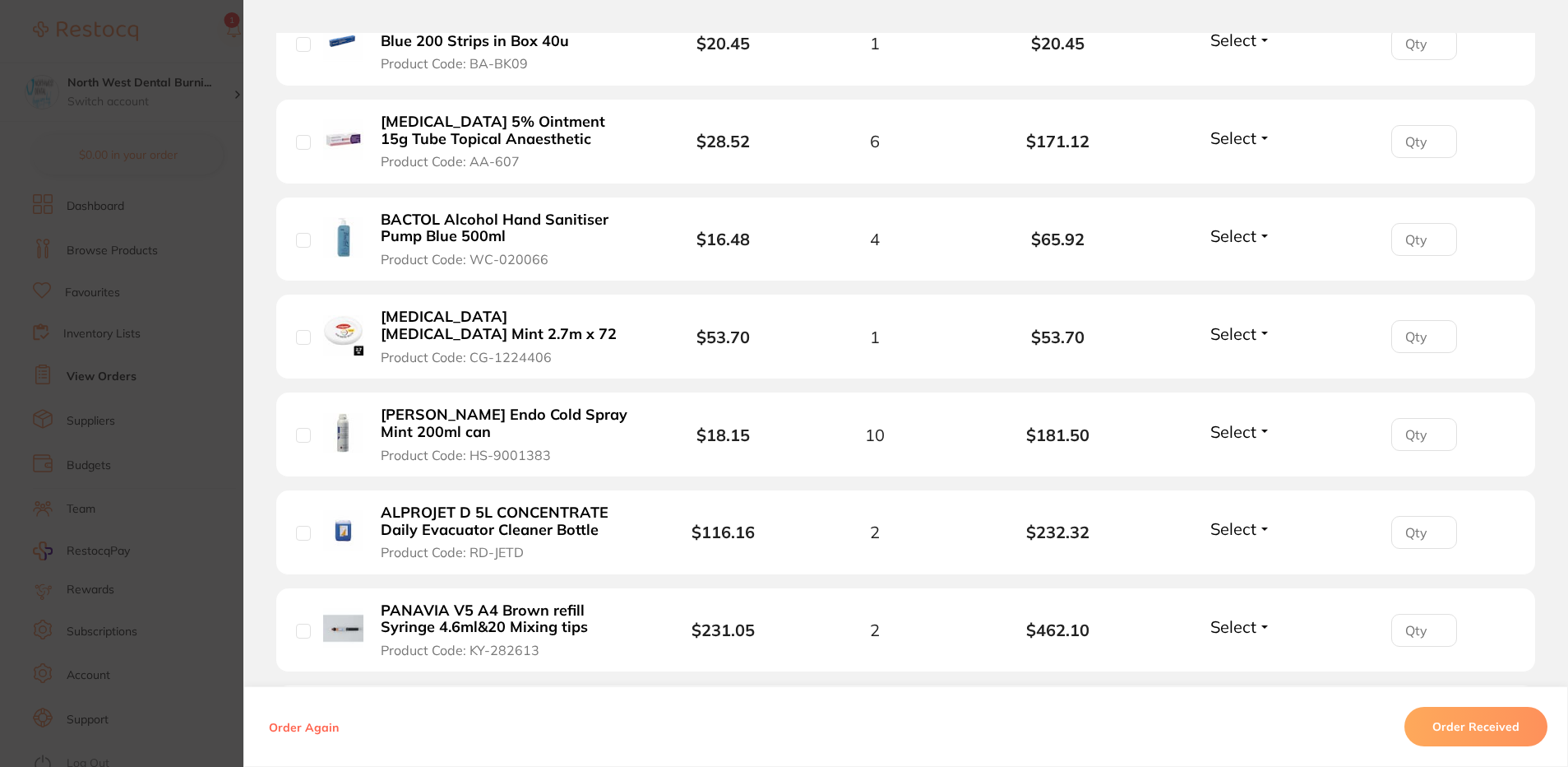
scroll to position [1776, 0]
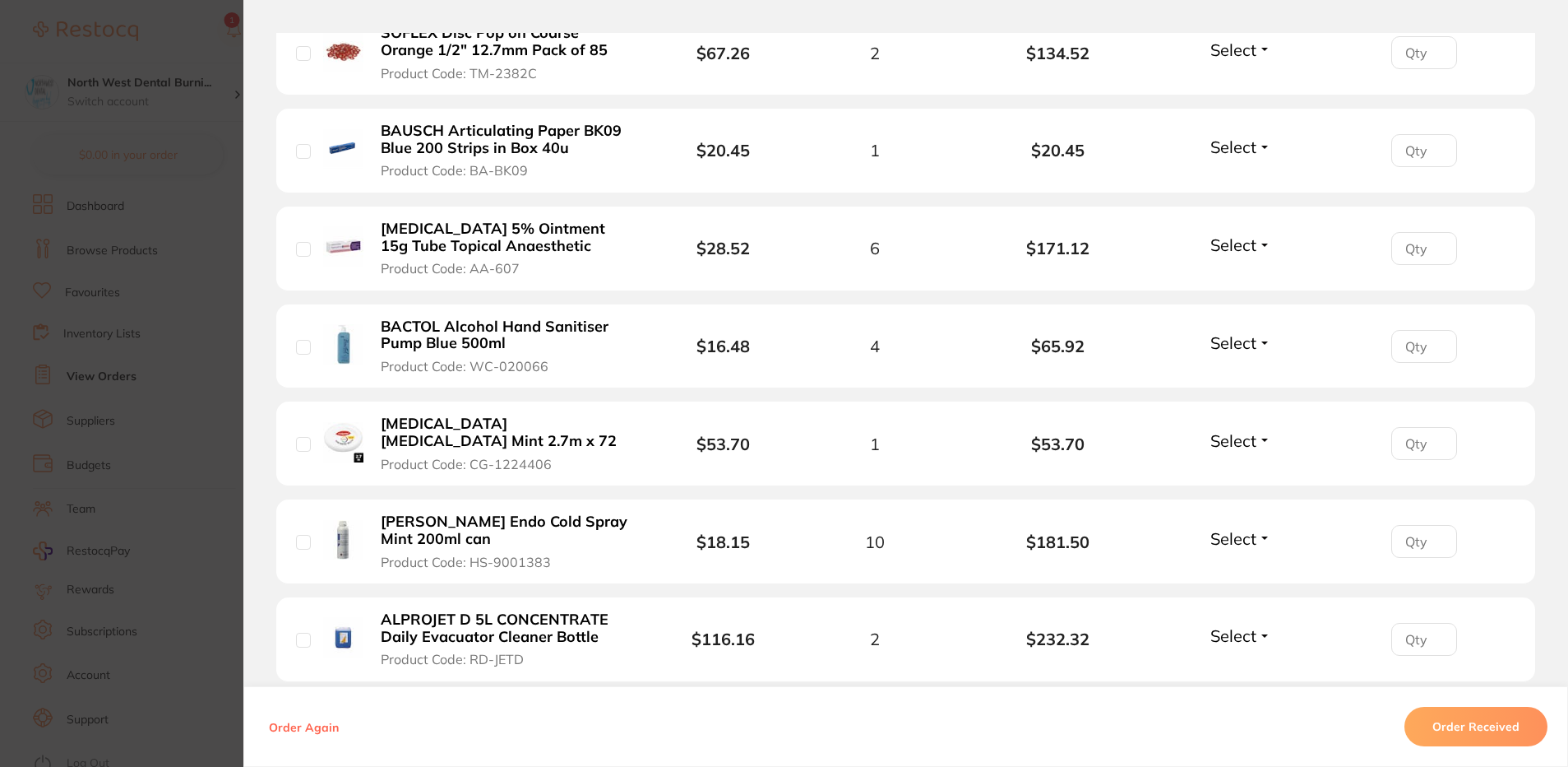
click at [53, 428] on section "Order ID: Restocq- 95572 Order Information Accepted Order Order Date [DATE] 12:…" at bounding box center [784, 384] width 1568 height 767
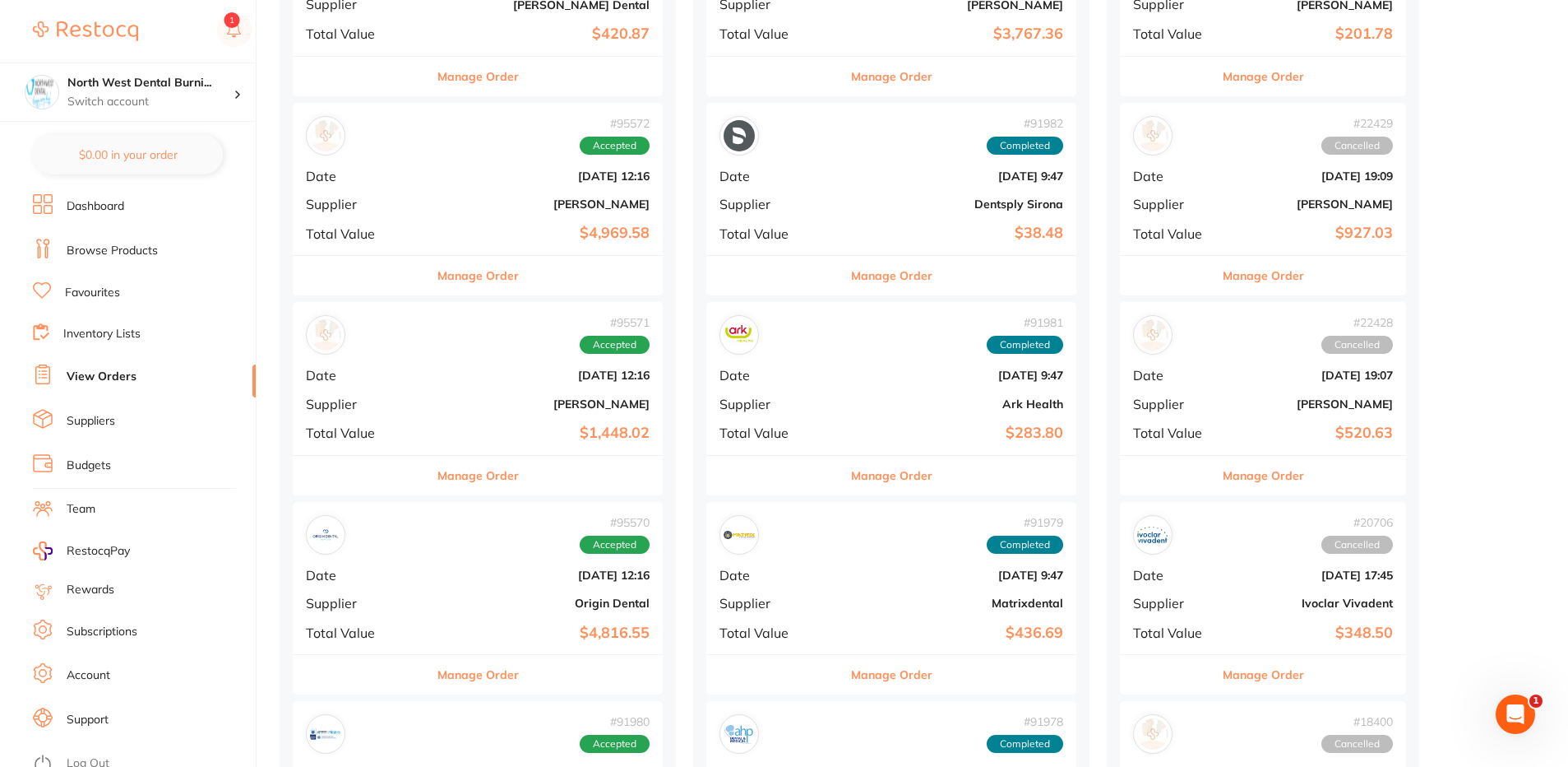
scroll to position [1069, 0]
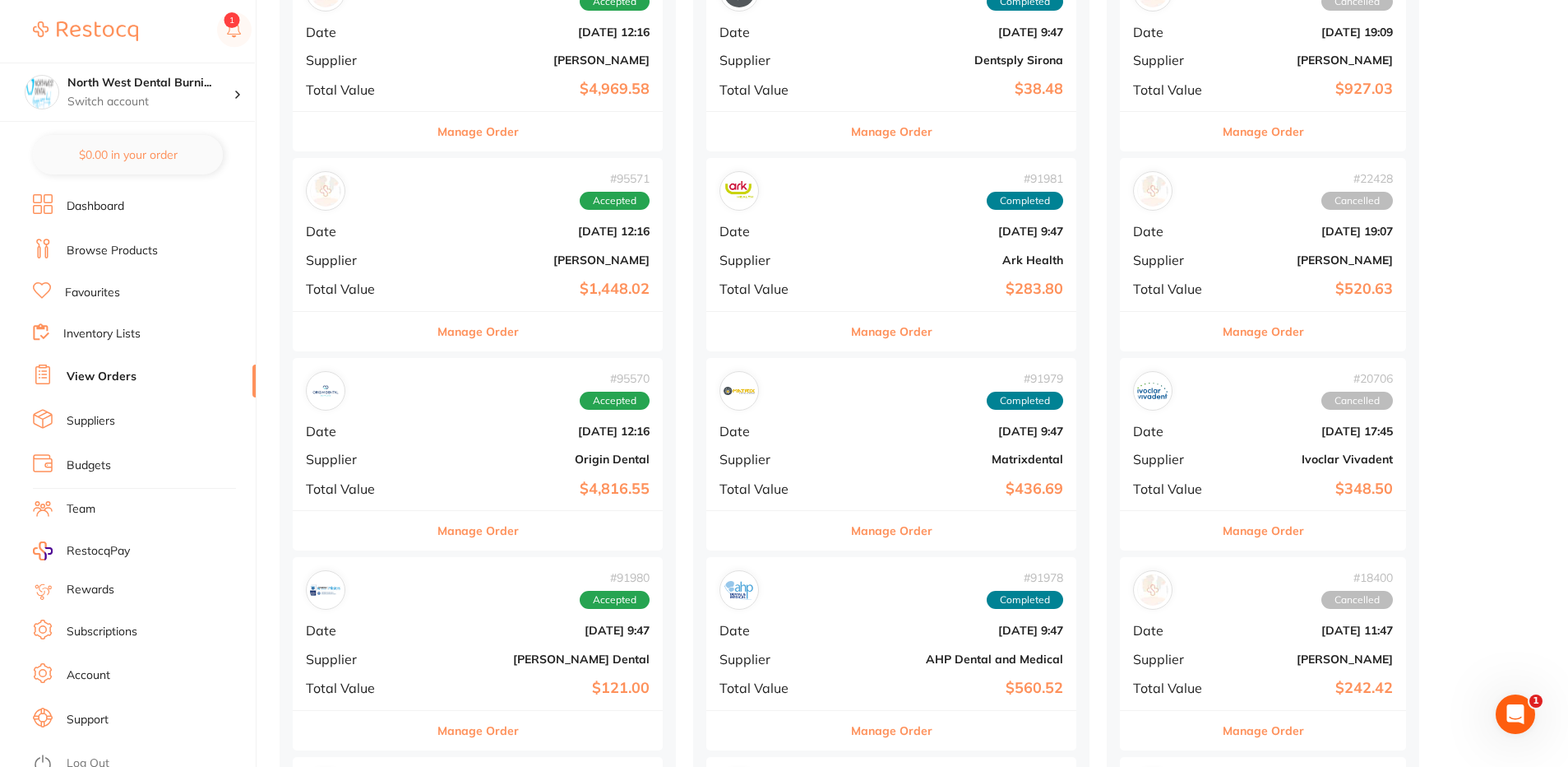
click at [450, 437] on b "[DATE] 12:16" at bounding box center [540, 431] width 220 height 13
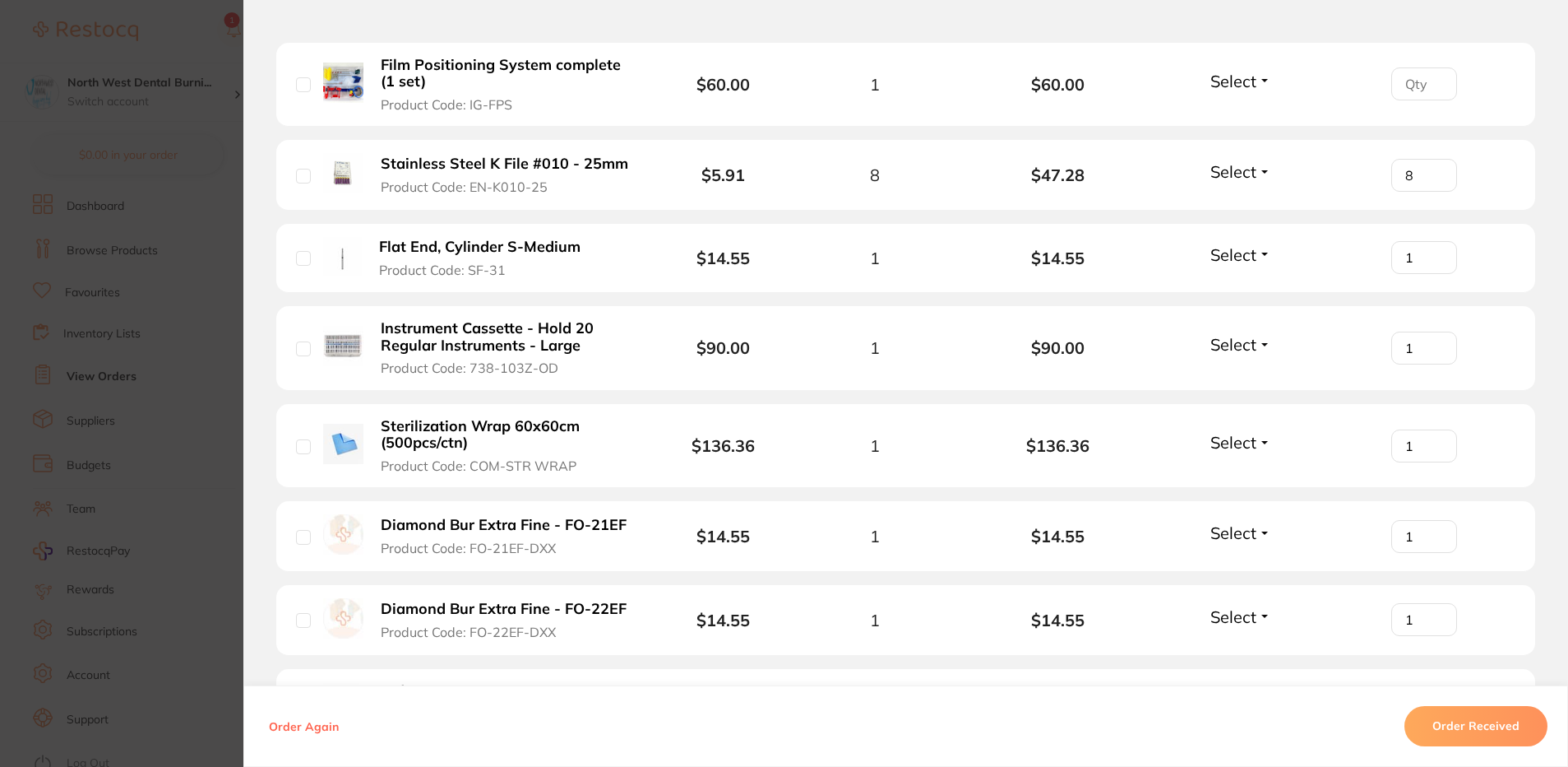
scroll to position [4031, 0]
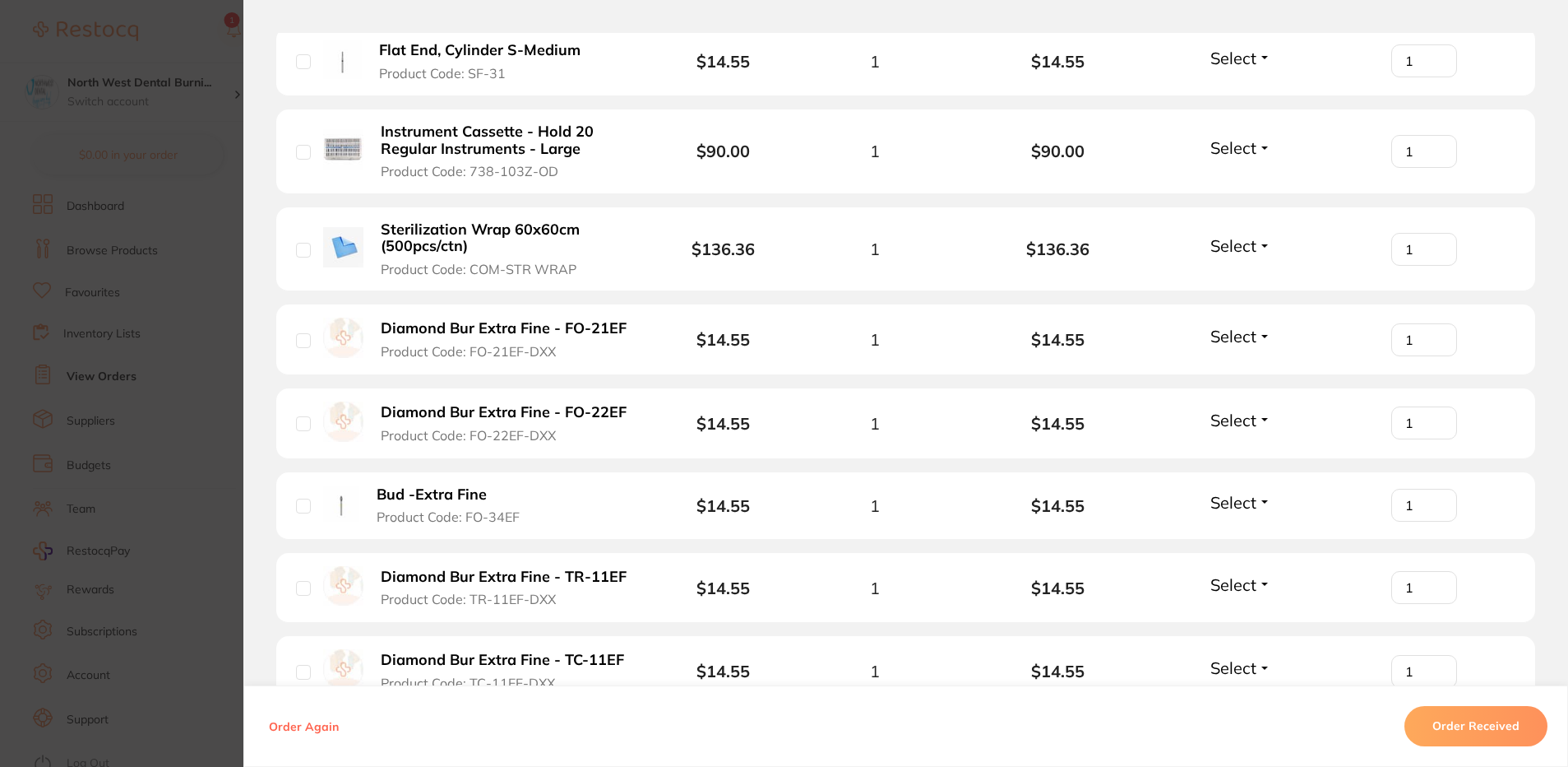
click at [768, 222] on li "Sterilization Wrap 60x60cm (500pcs/ctn) Product Code: COM-STR WRAP $136.36 1 $1…" at bounding box center [905, 250] width 1259 height 85
click at [202, 222] on section "Order ID: Restocq- 95570 Order Information Accepted Order Order Date [DATE] 12:…" at bounding box center [784, 384] width 1568 height 767
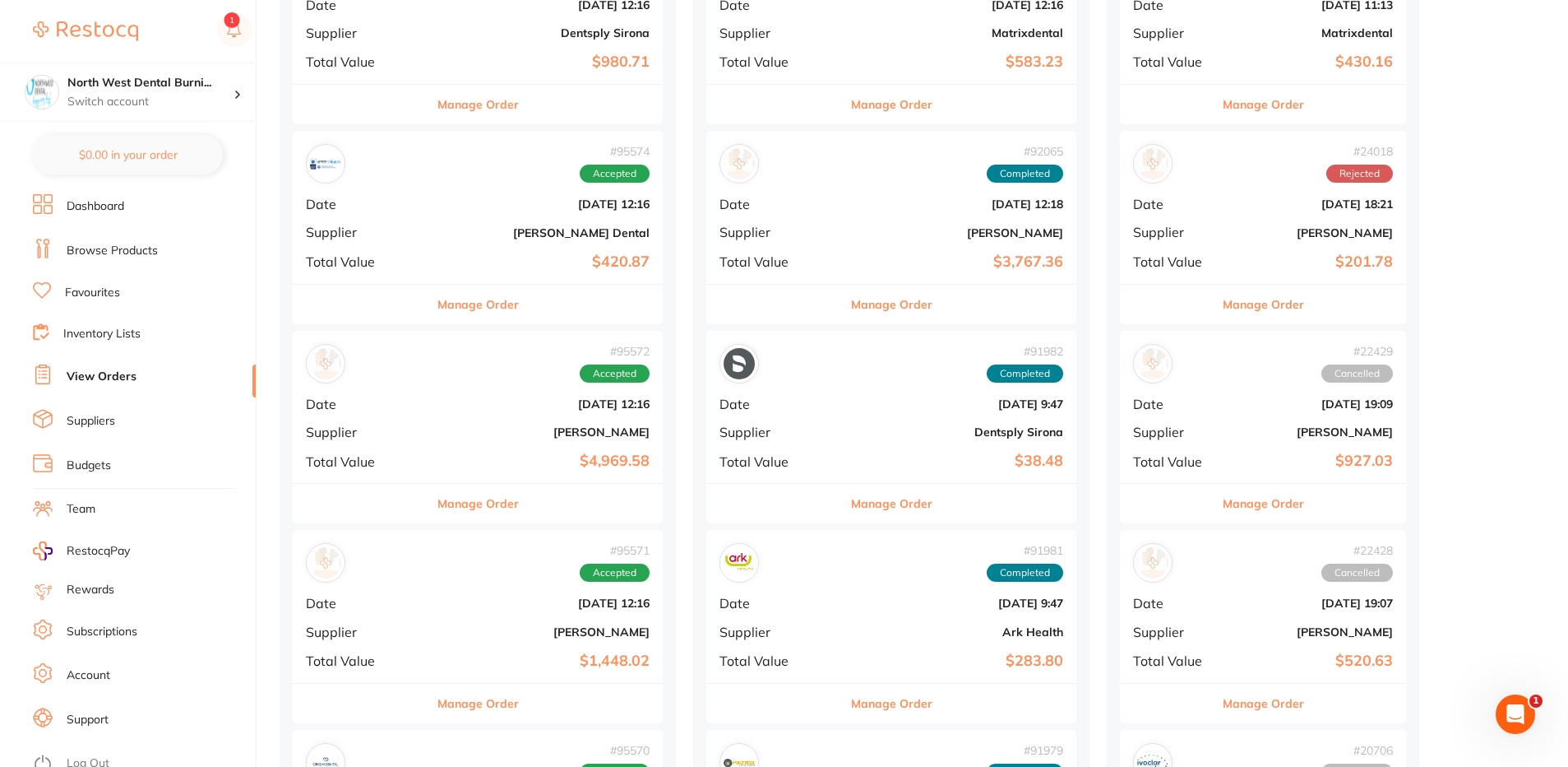
scroll to position [823, 0]
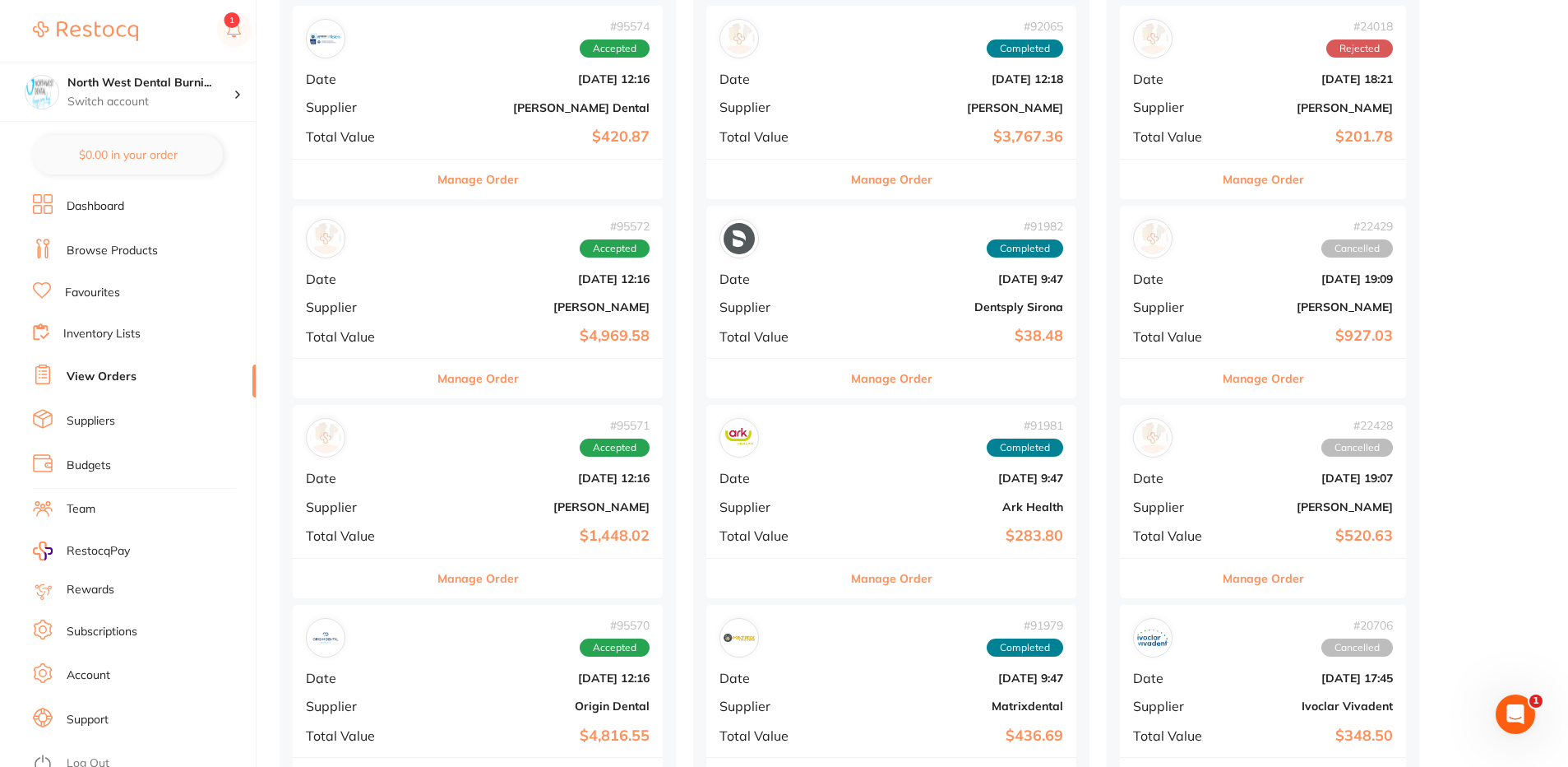
click at [424, 297] on div "# 95572 Accepted Date [DATE] 12:16 Supplier [PERSON_NAME] Total Value $4,969.58" at bounding box center [477, 282] width 370 height 153
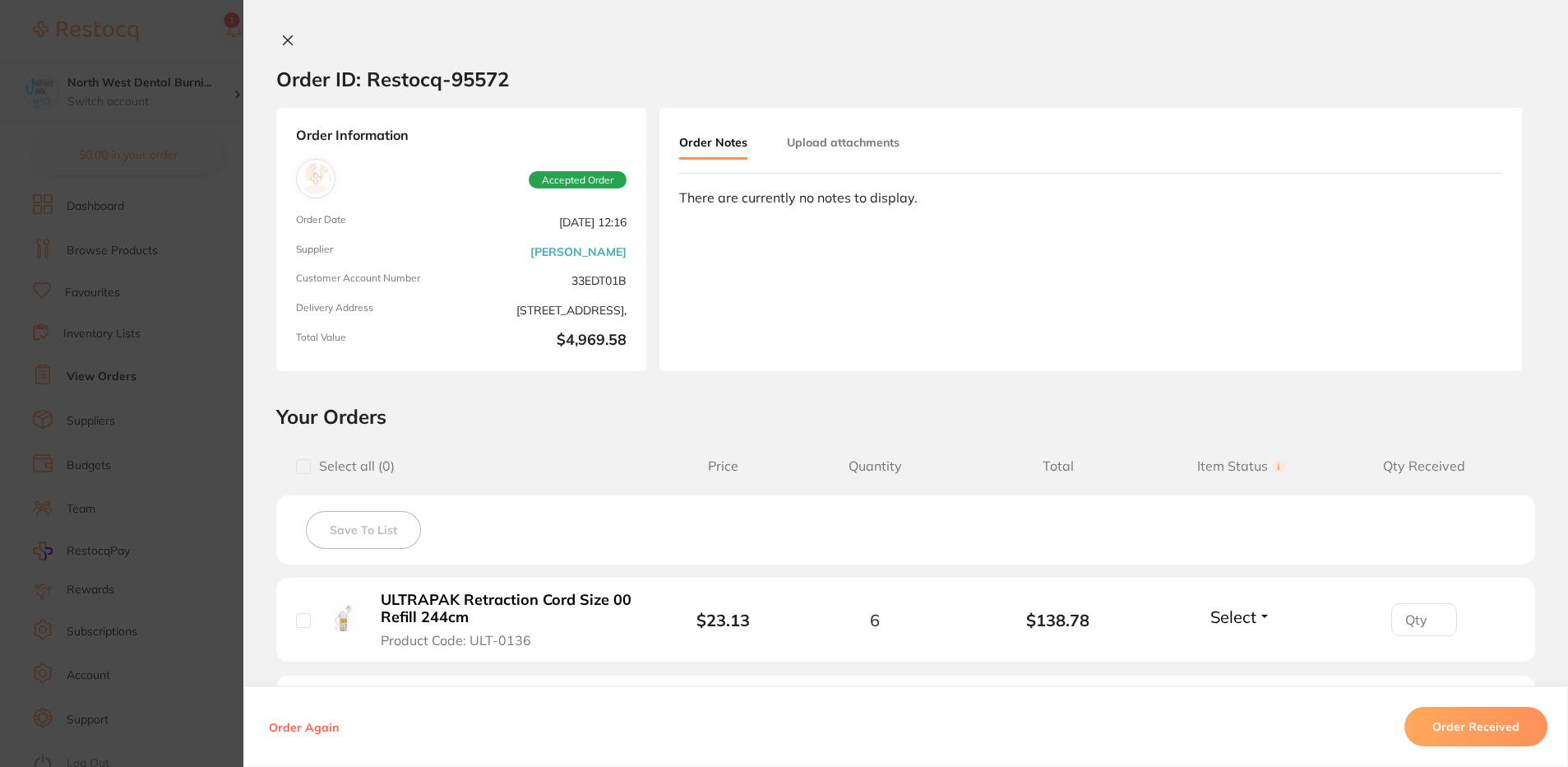
scroll to position [165, 0]
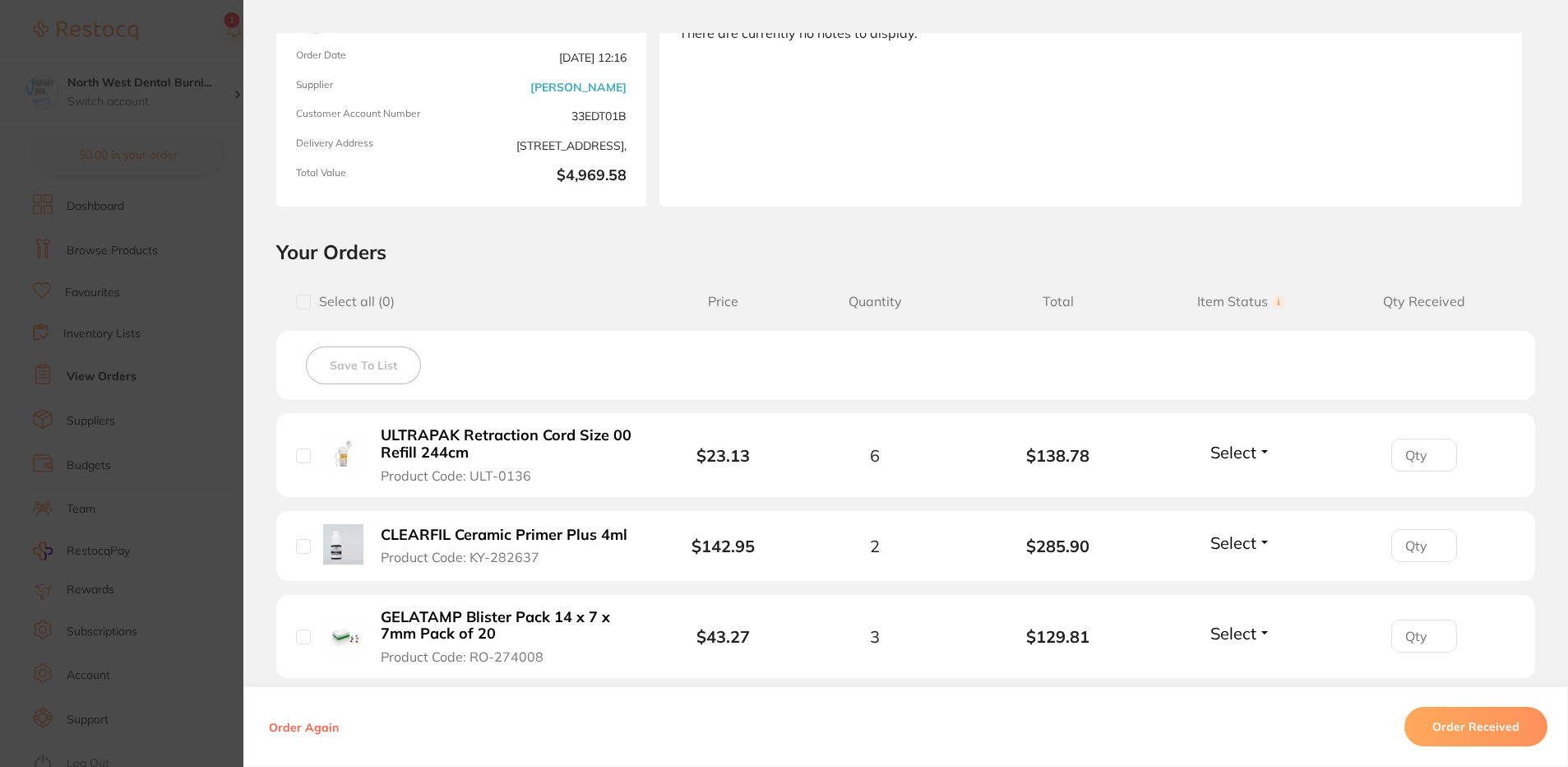
click at [104, 307] on section "Order ID: Restocq- 95572 Order Information Accepted Order Order Date [DATE] 12:…" at bounding box center [784, 384] width 1568 height 767
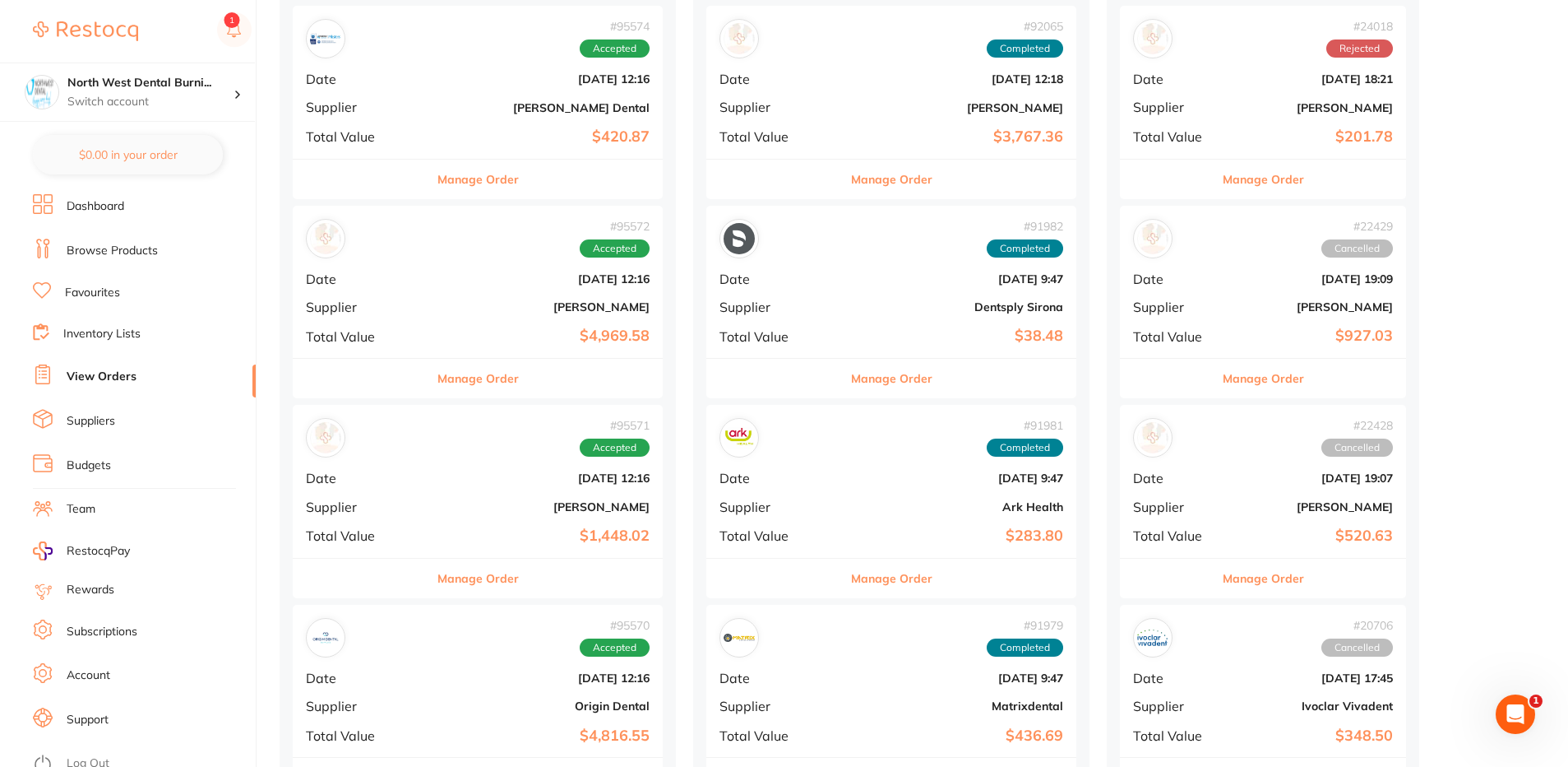
click at [442, 295] on div "# 95572 Accepted Date [DATE] 12:16 Supplier [PERSON_NAME] Total Value $4,969.58" at bounding box center [477, 282] width 370 height 153
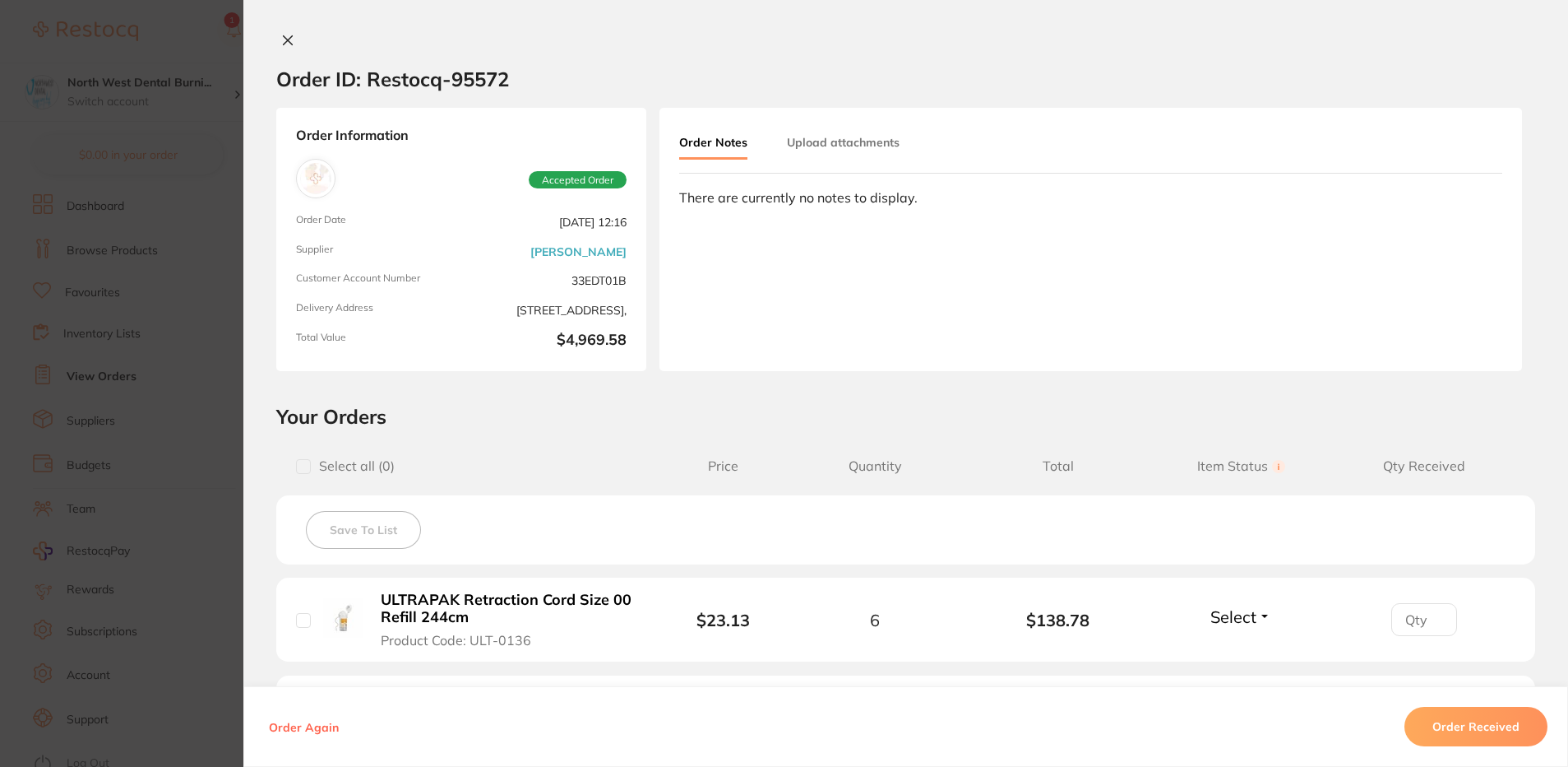
click at [81, 325] on section "Order ID: Restocq- 95572 Order Information Accepted Order Order Date [DATE] 12:…" at bounding box center [784, 384] width 1568 height 767
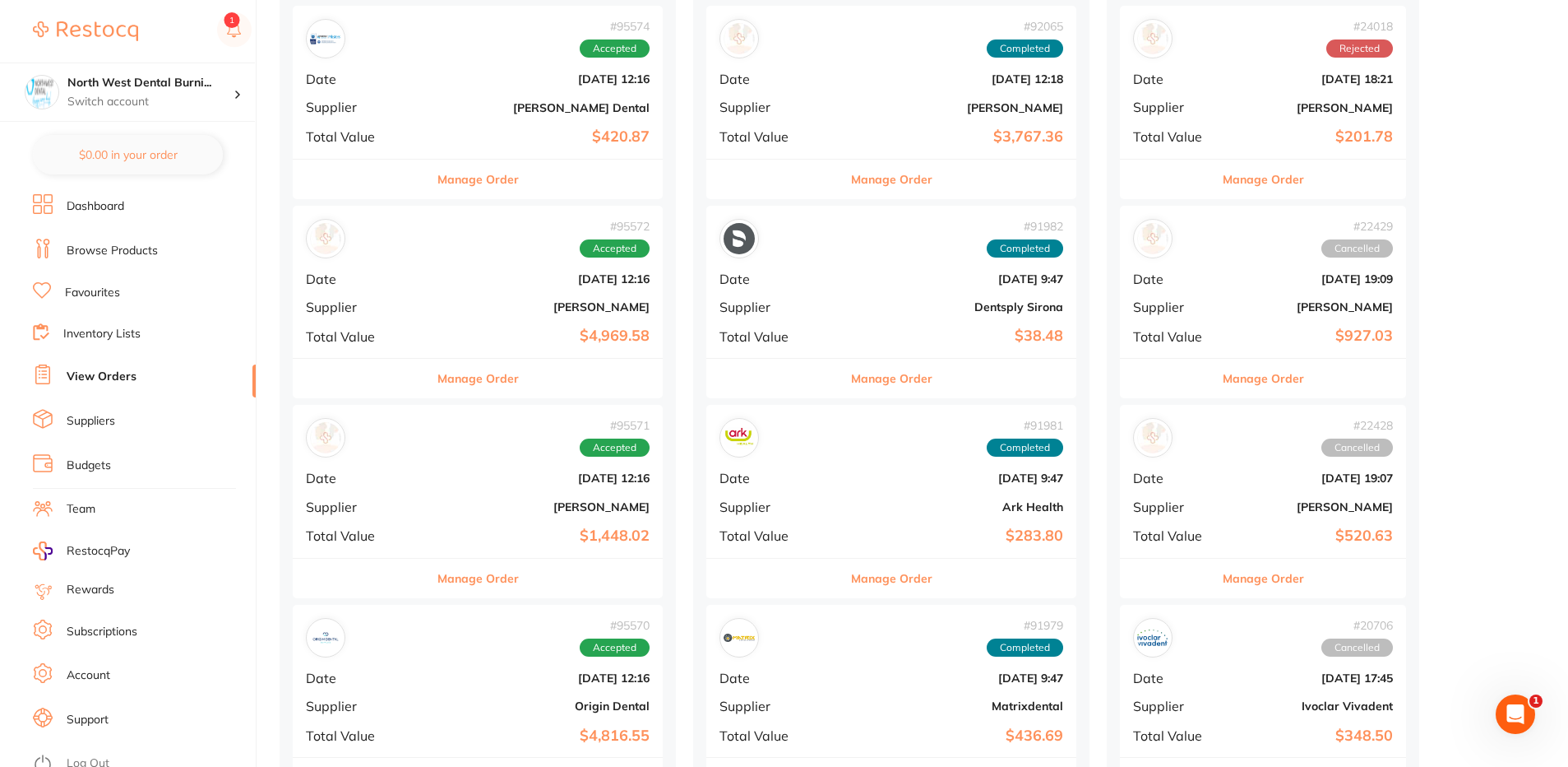
click at [477, 279] on b "[DATE] 12:16" at bounding box center [540, 279] width 220 height 13
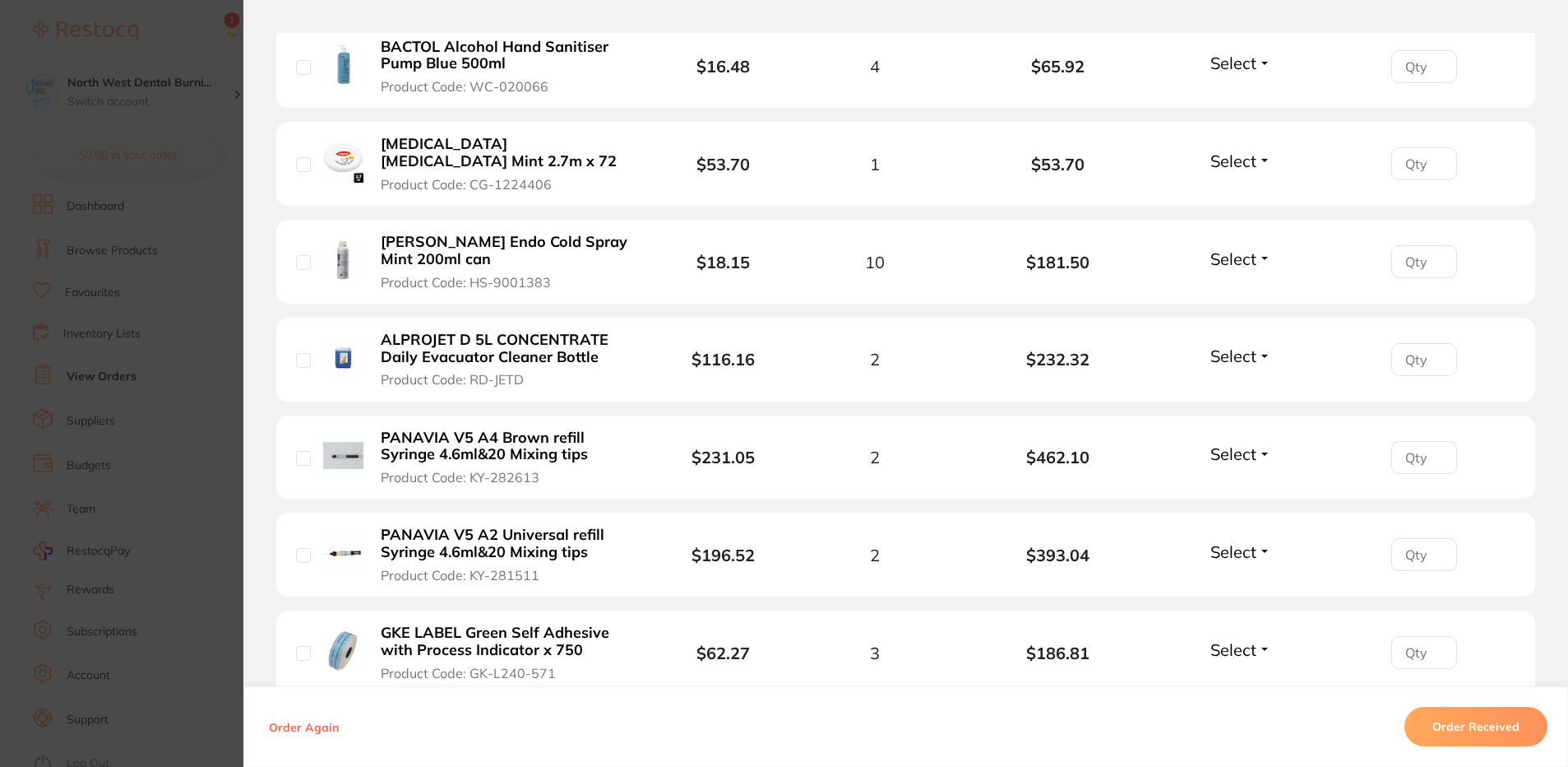
scroll to position [1810, 0]
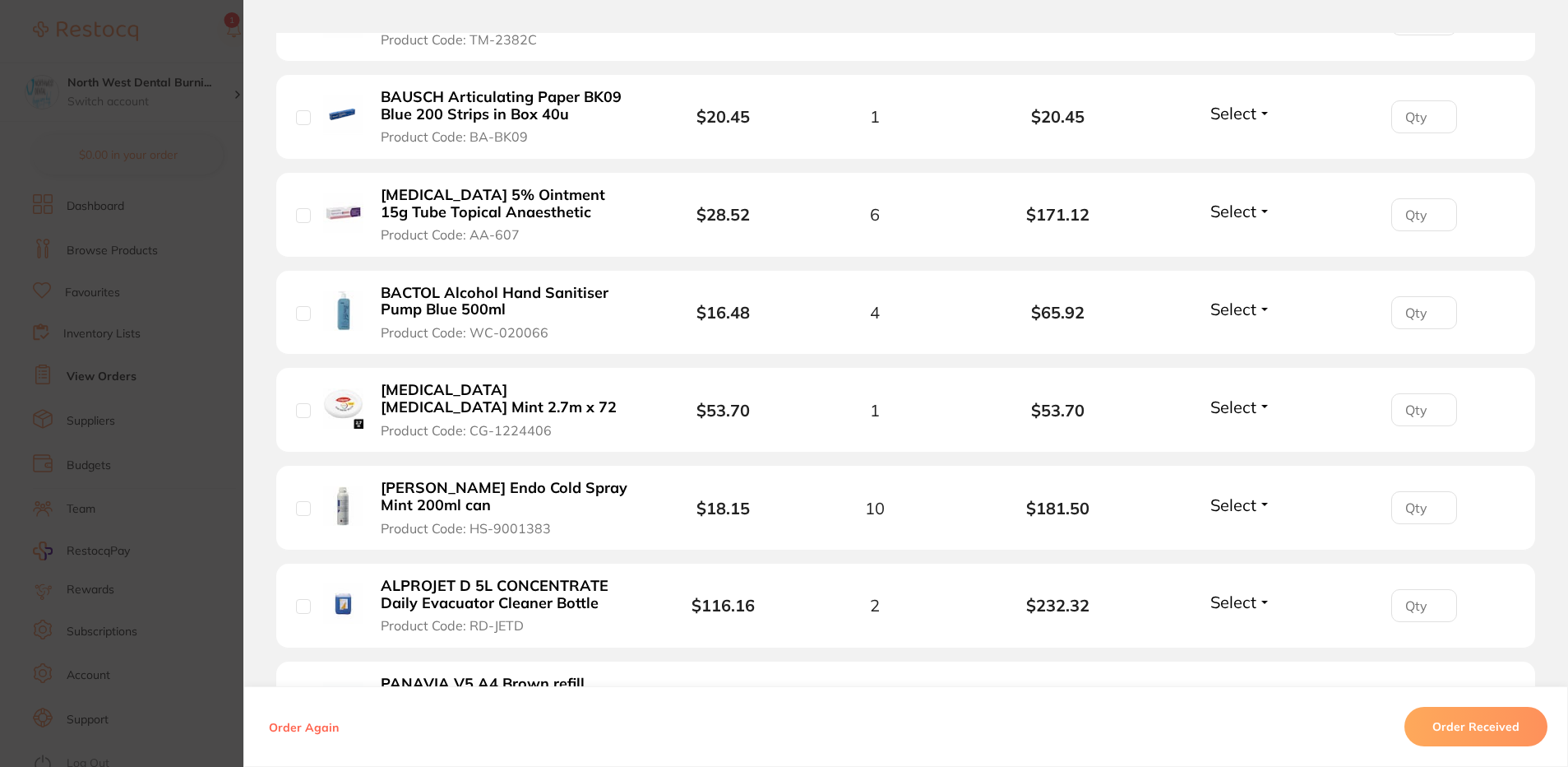
click at [135, 452] on section "Order ID: Restocq- 95572 Order Information Accepted Order Order Date [DATE] 12:…" at bounding box center [784, 384] width 1568 height 767
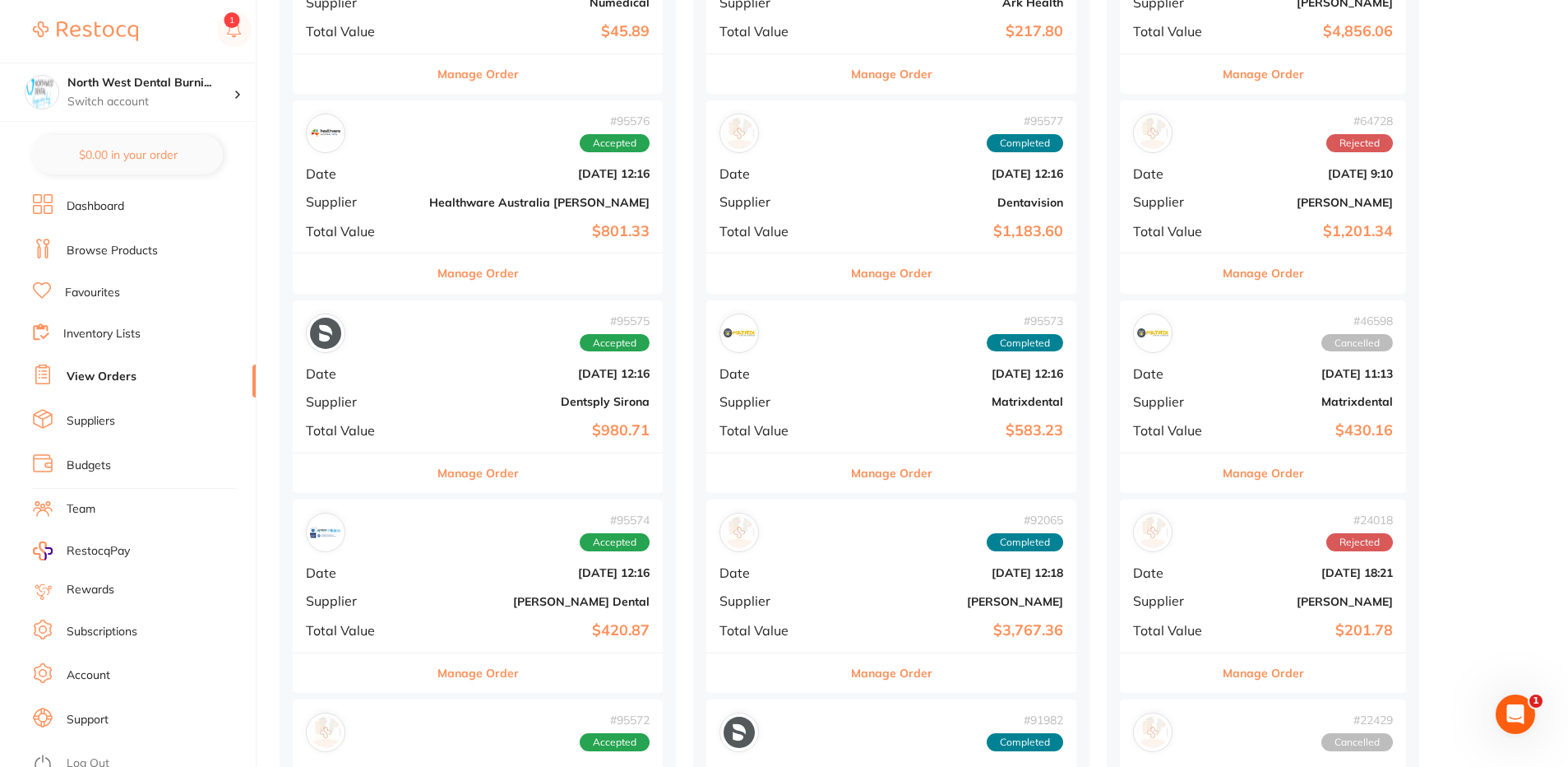
scroll to position [576, 0]
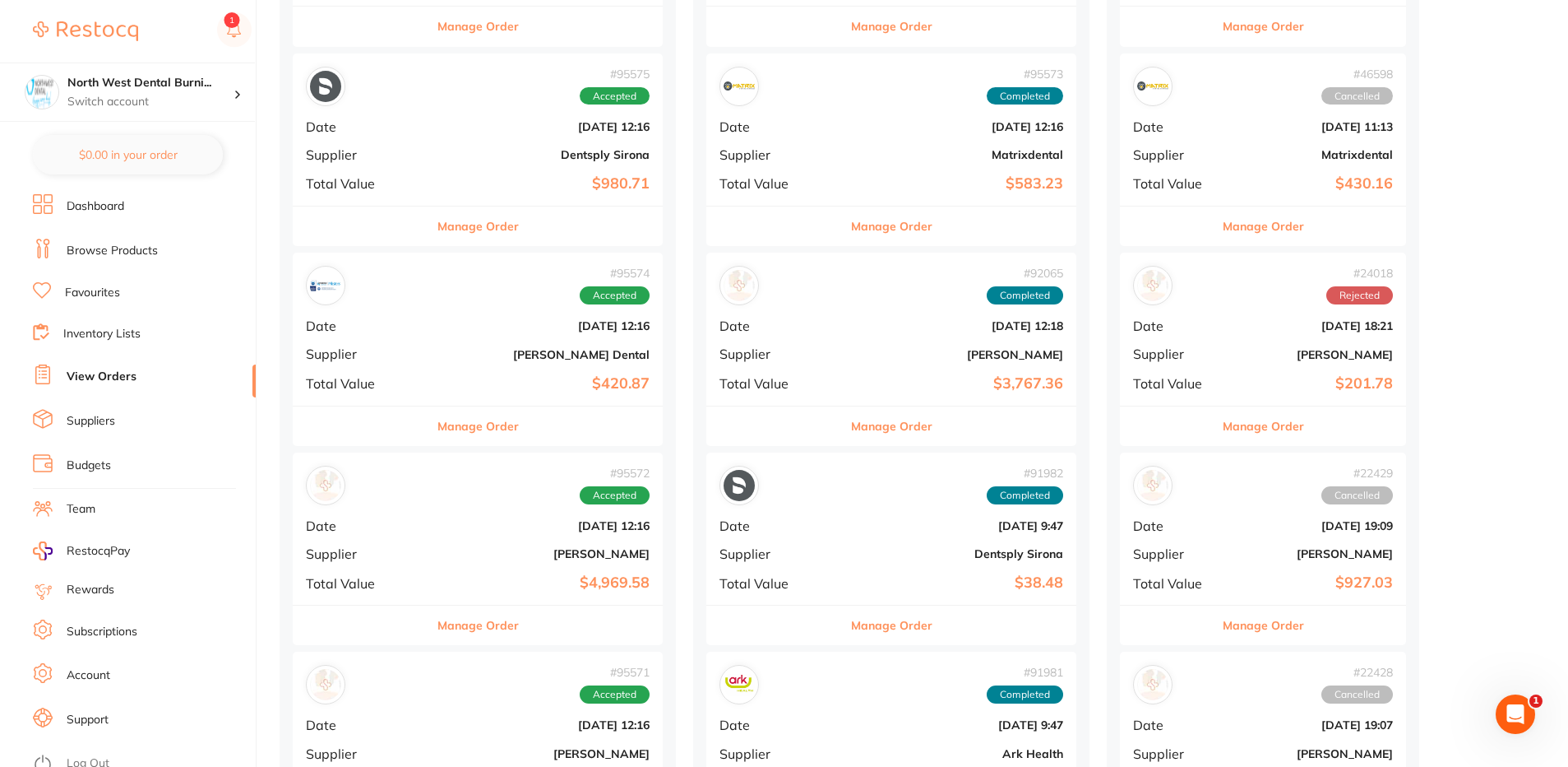
click at [445, 534] on div "# 95572 Accepted Date [DATE] 12:16 Supplier [PERSON_NAME] Total Value $4,969.58" at bounding box center [477, 529] width 370 height 153
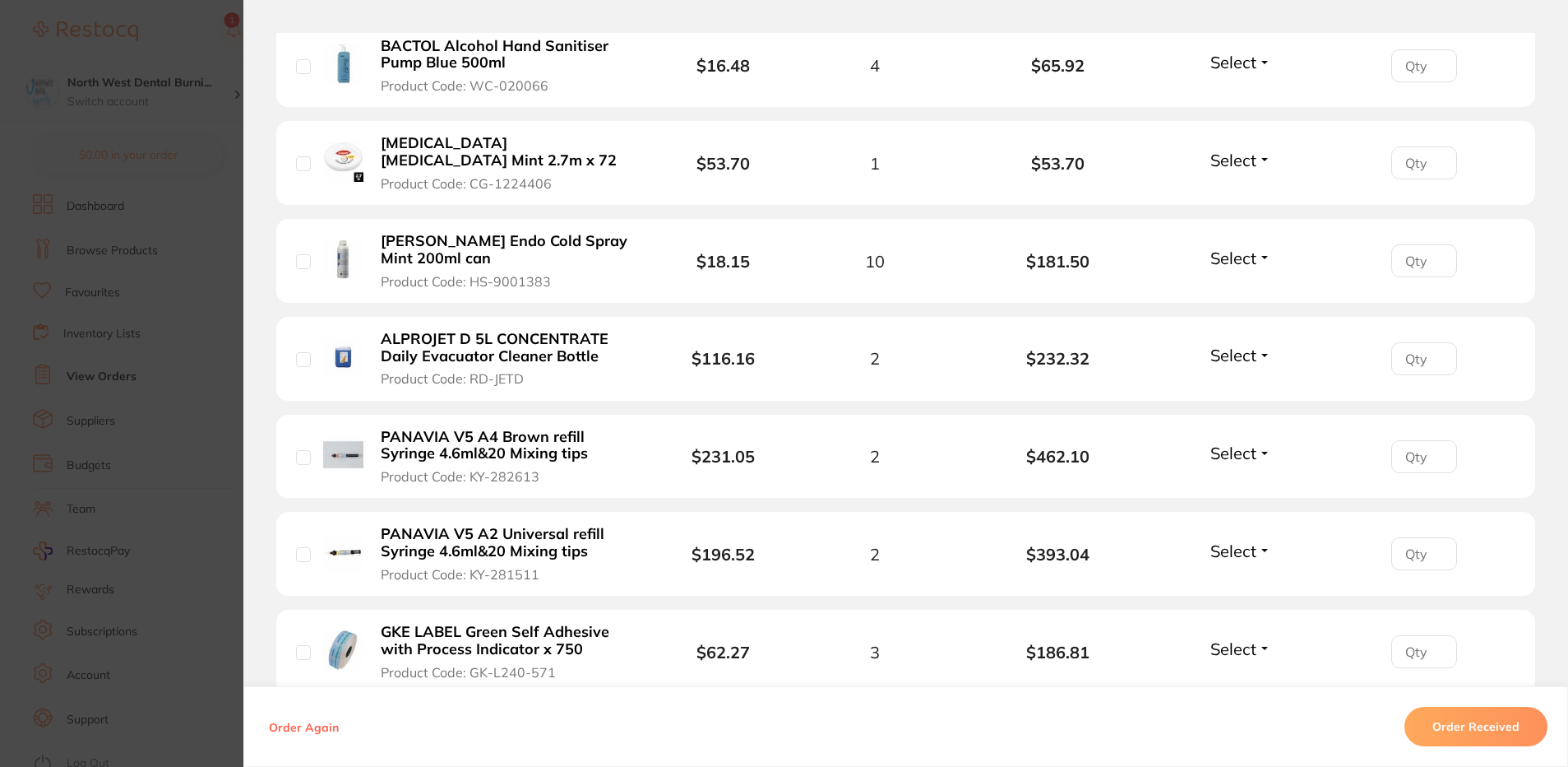
scroll to position [1892, 0]
